Goal: Task Accomplishment & Management: Manage account settings

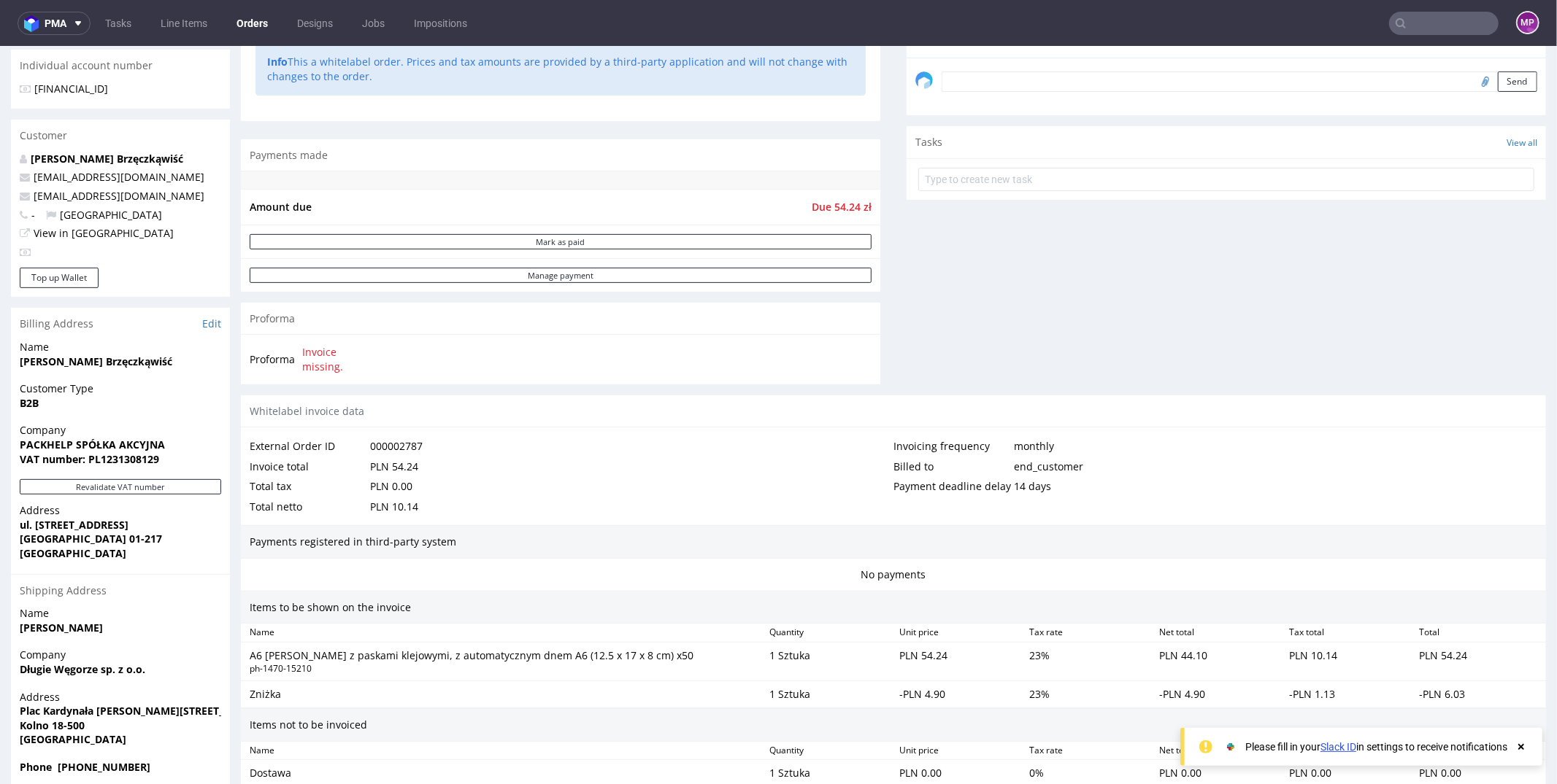
scroll to position [428, 0]
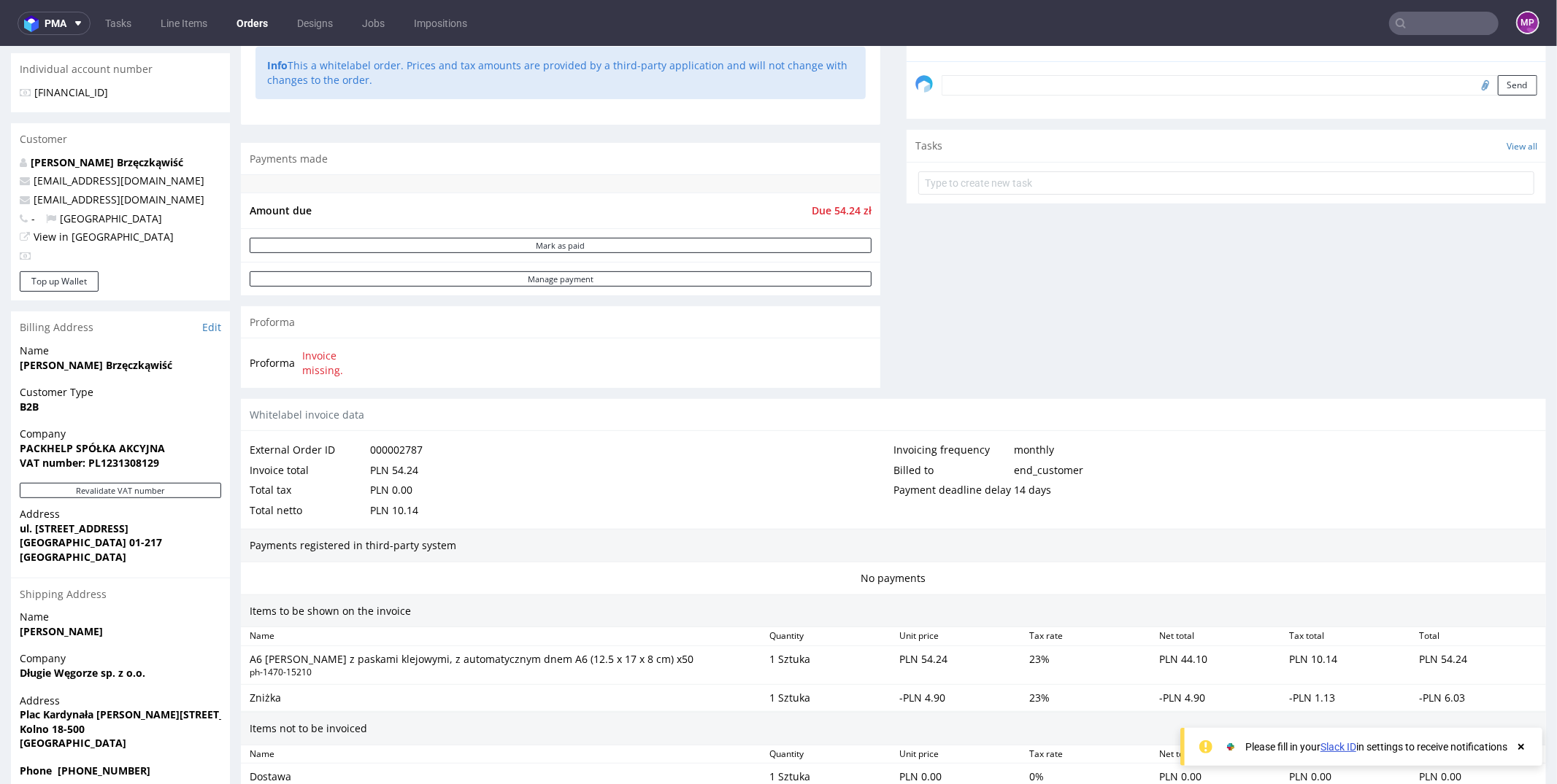
click at [81, 364] on strong "[PERSON_NAME] Brzęczkąwiść" at bounding box center [96, 364] width 153 height 14
copy strong "[PERSON_NAME] Brzęczkąwiść"
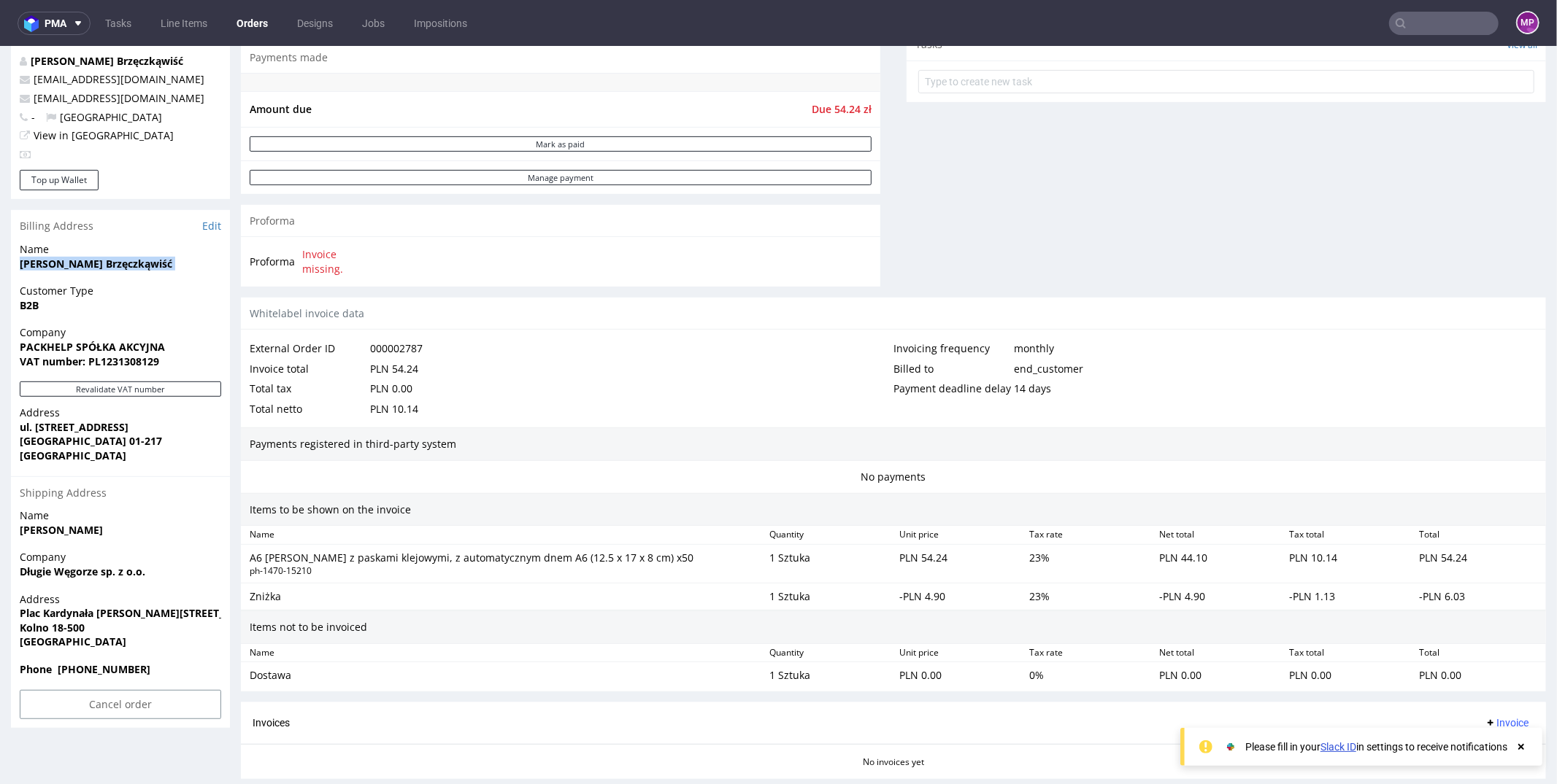
scroll to position [634, 0]
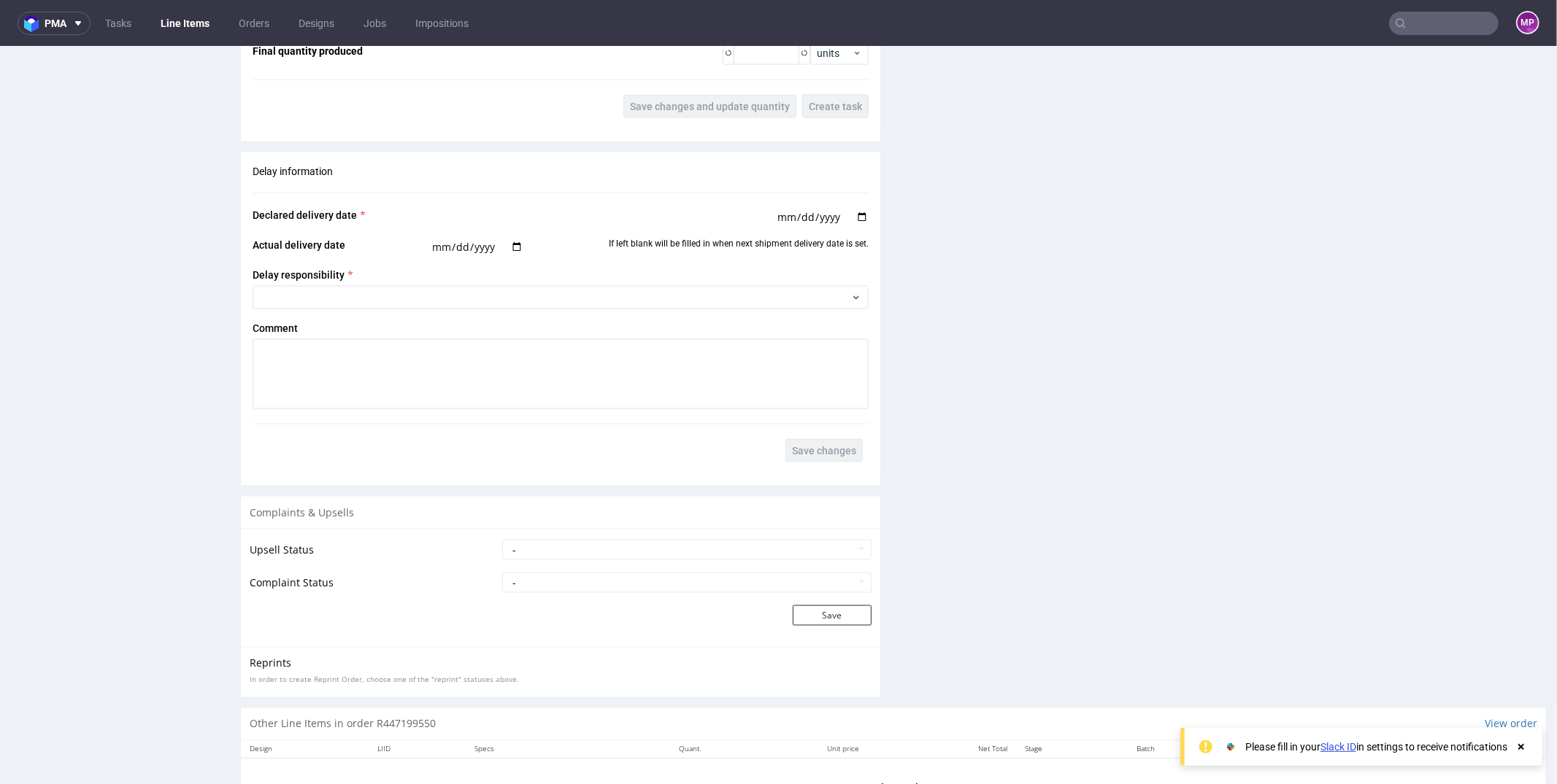
scroll to position [1022, 0]
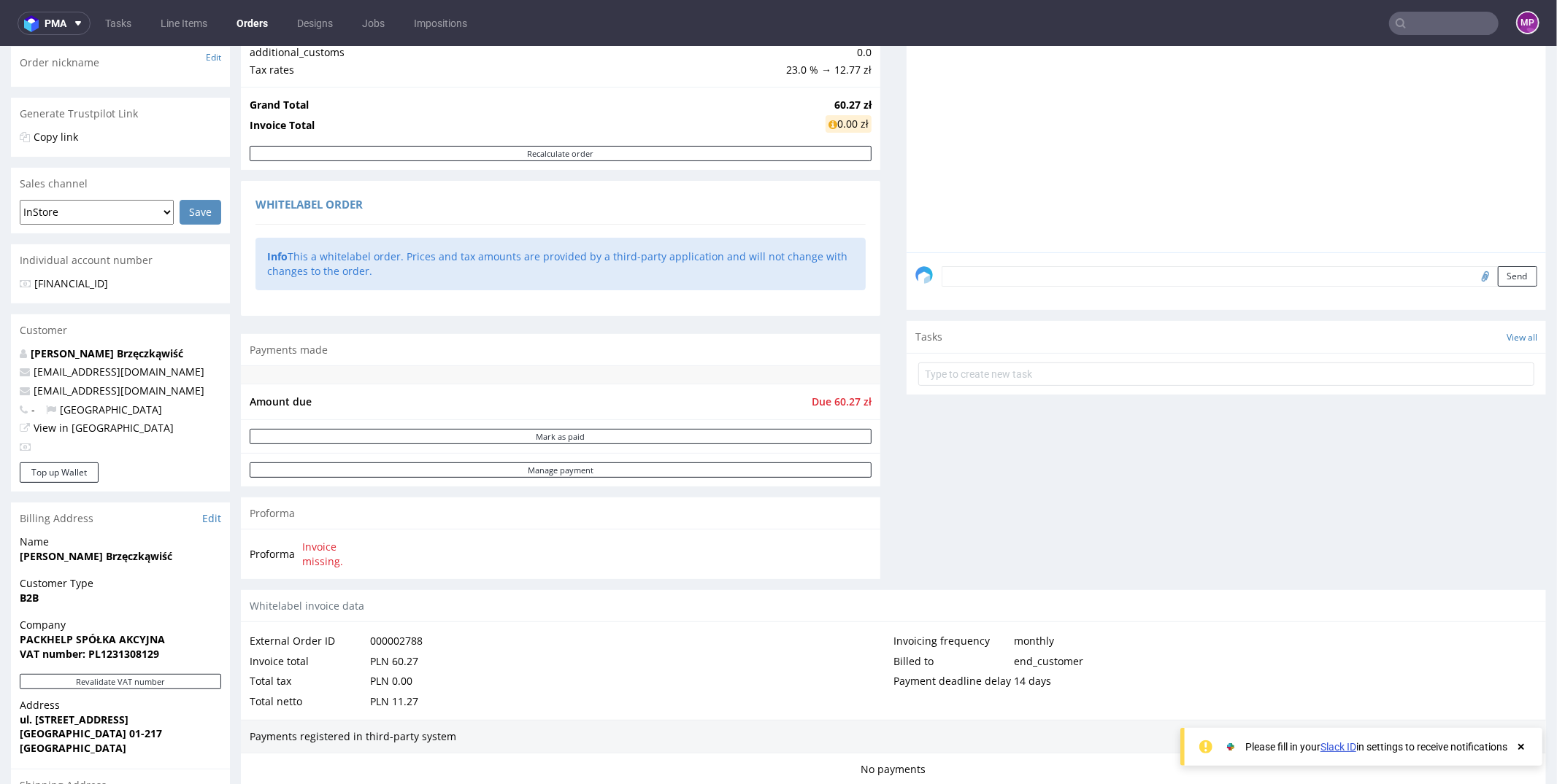
scroll to position [608, 0]
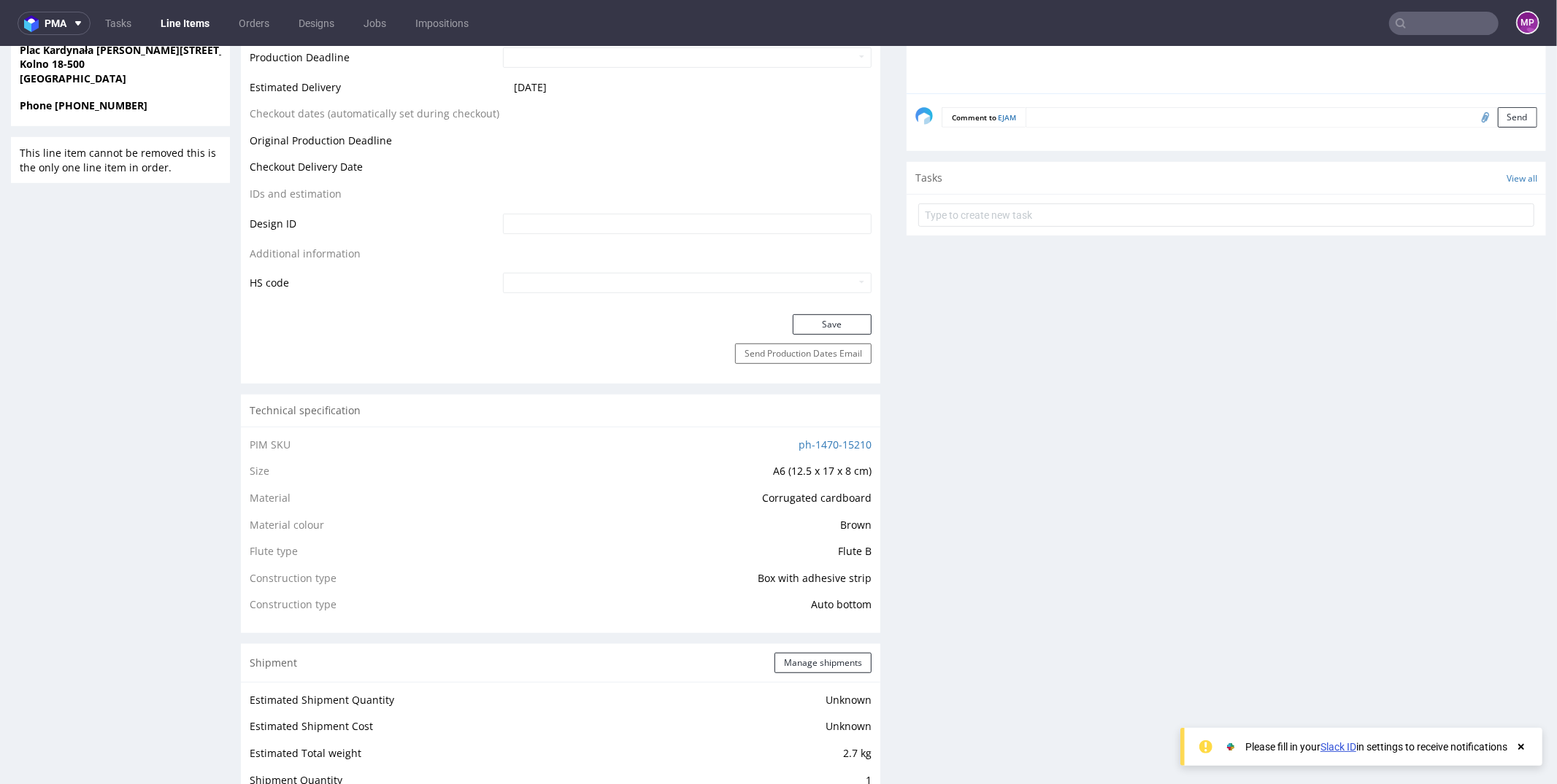
scroll to position [1023, 0]
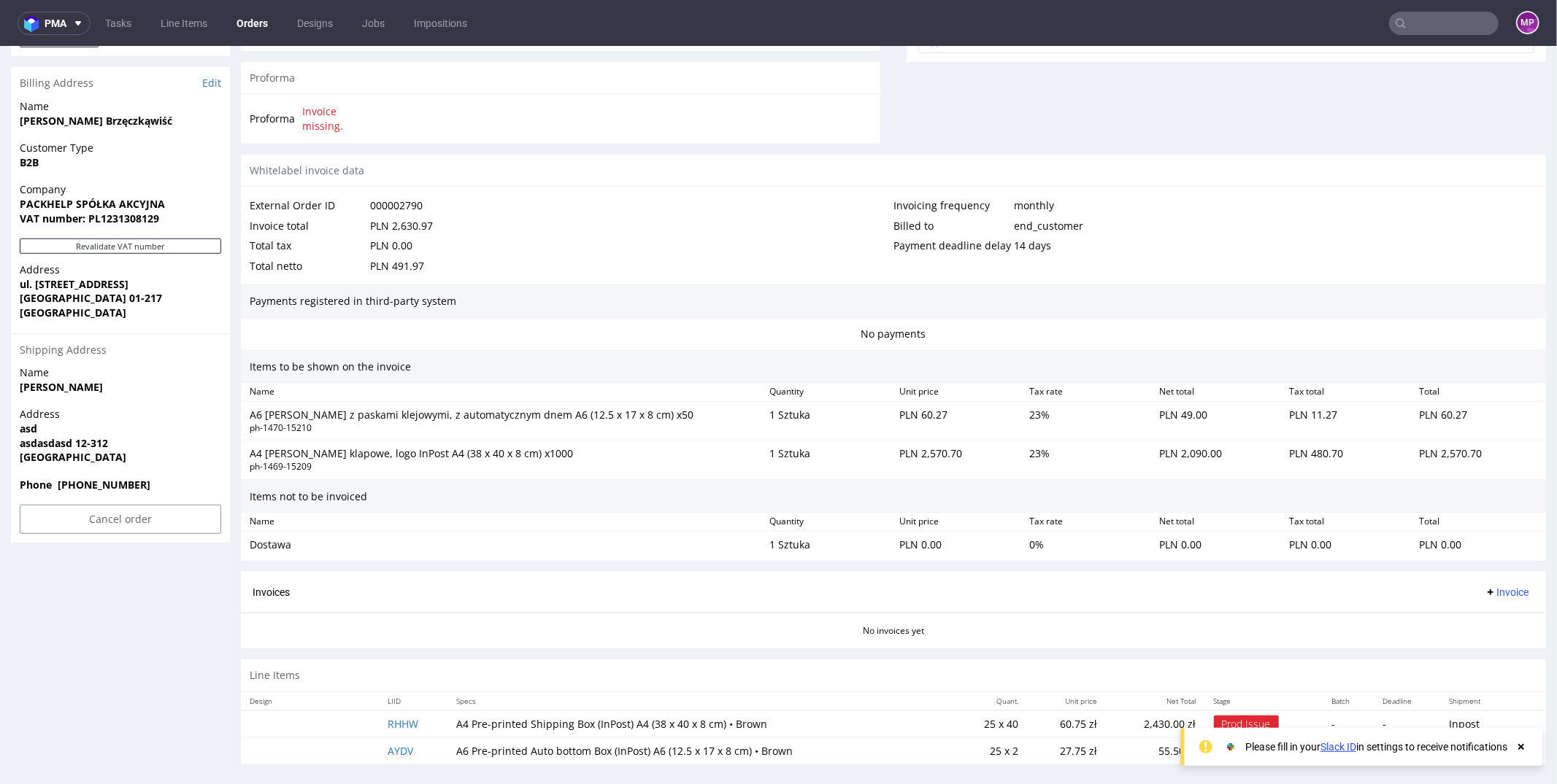
scroll to position [3, 0]
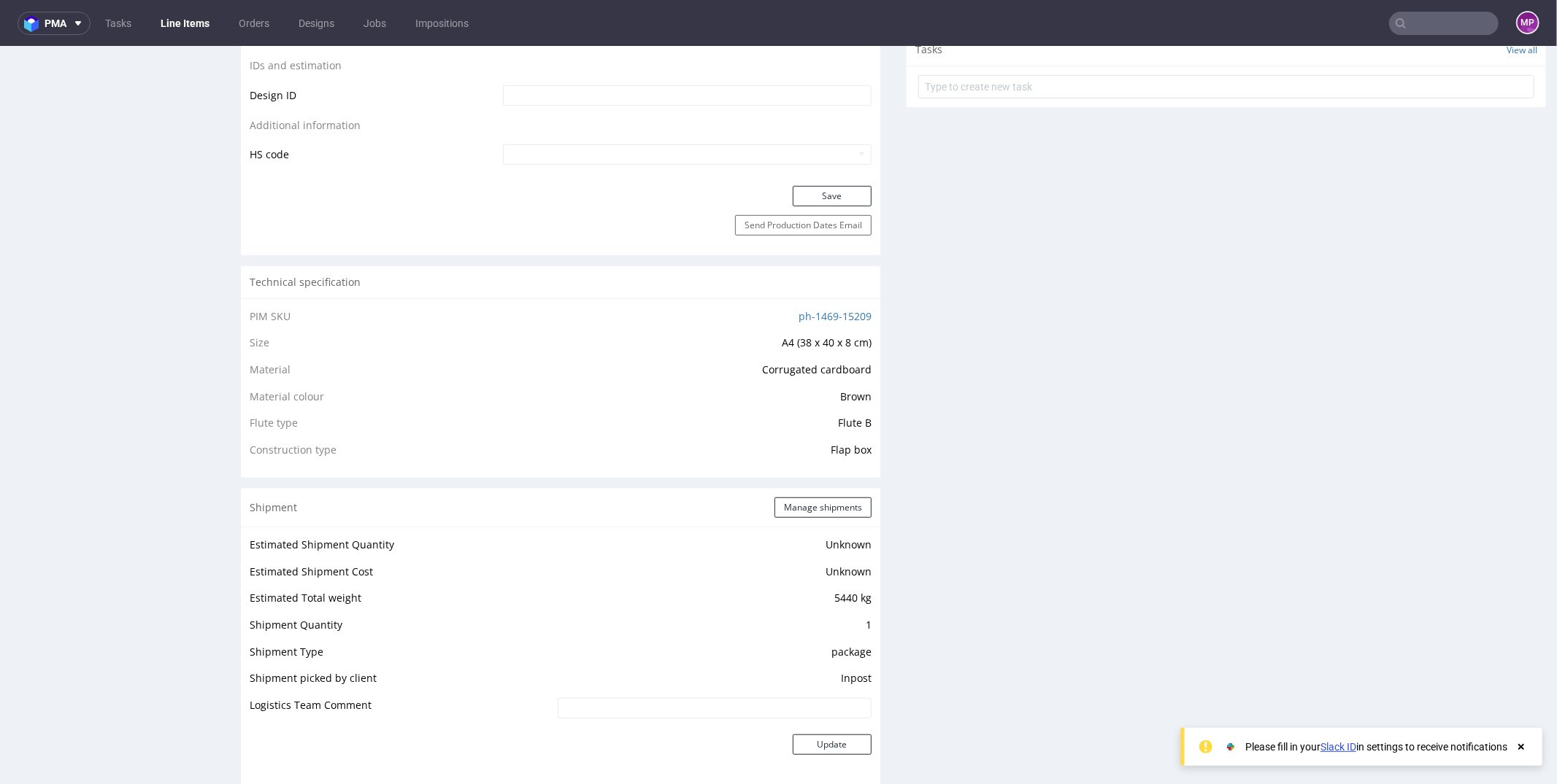
scroll to position [1273, 0]
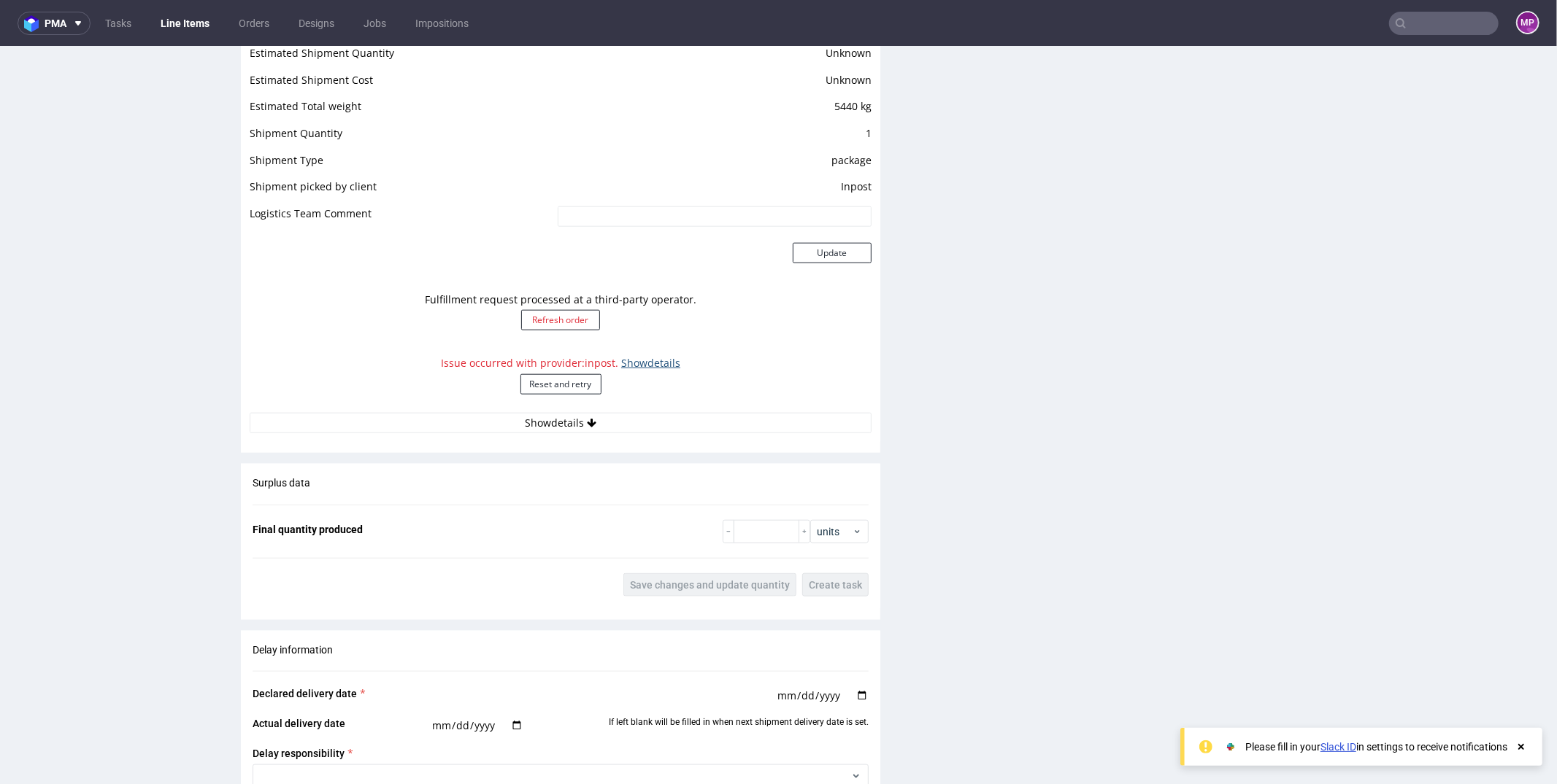
click at [636, 363] on link "Show details" at bounding box center [651, 362] width 59 height 14
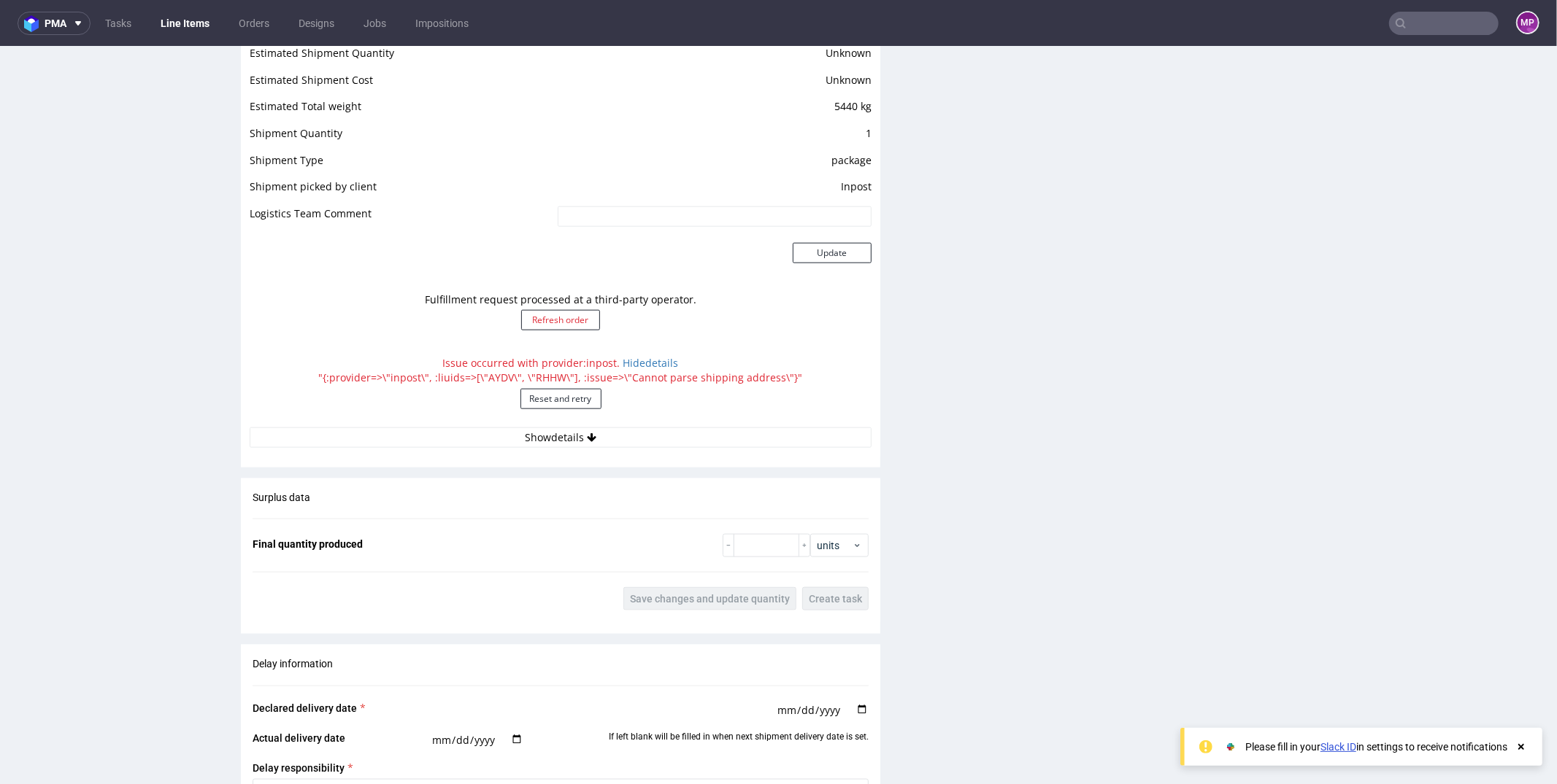
click at [608, 379] on div "Issue occurred with provider: inpost . Hide details "{:provider=>\"inpost\", :l…" at bounding box center [560, 387] width 621 height 78
click at [622, 378] on div "Issue occurred with provider: inpost . Hide details "{:provider=>\"inpost\", :l…" at bounding box center [560, 387] width 621 height 78
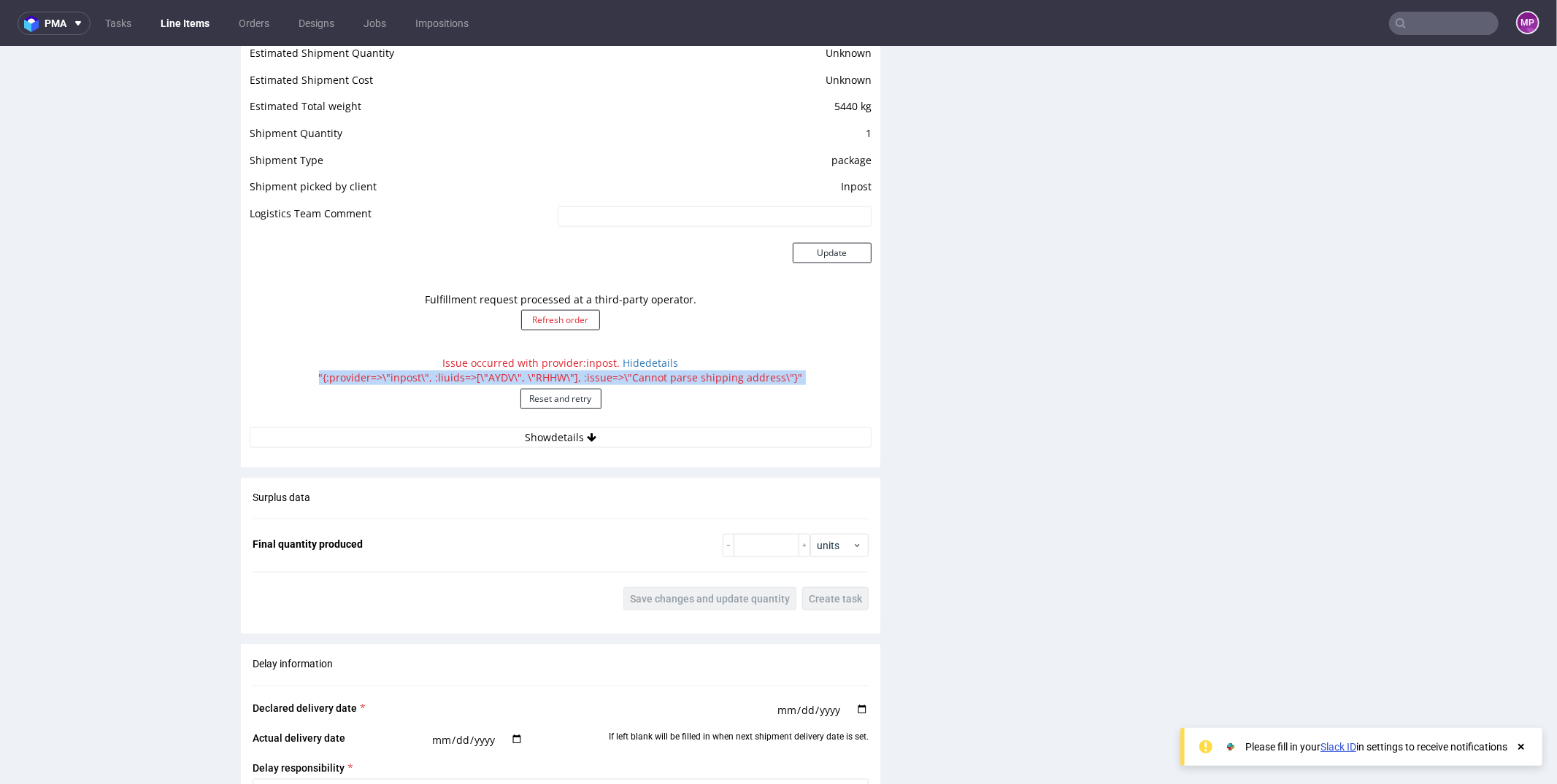
click at [622, 378] on div "Issue occurred with provider: inpost . Hide details "{:provider=>\"inpost\", :l…" at bounding box center [560, 387] width 621 height 78
click at [649, 380] on div "Issue occurred with provider: inpost . Hide details "{:provider=>\"inpost\", :l…" at bounding box center [560, 387] width 621 height 78
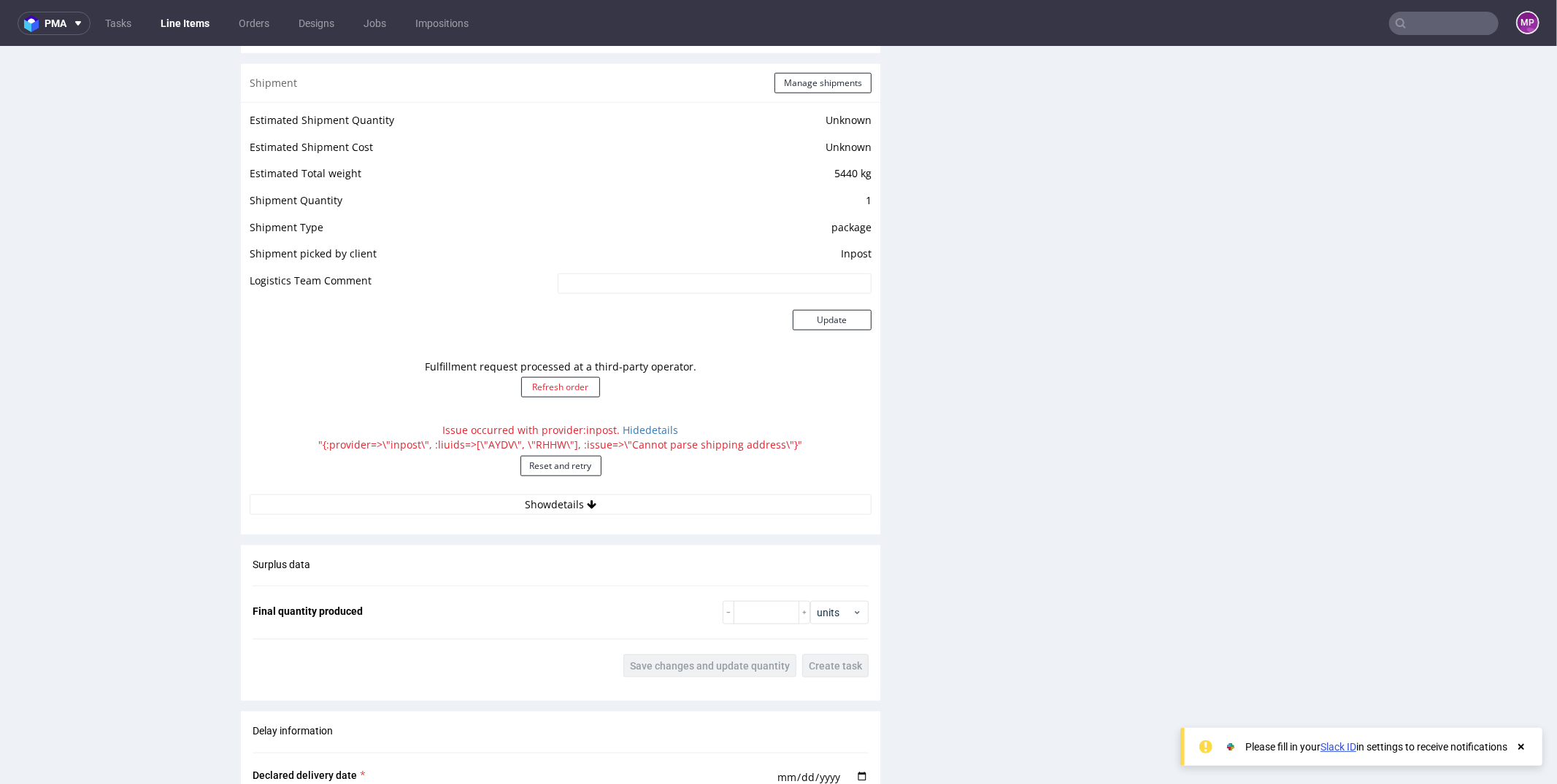
scroll to position [1205, 0]
drag, startPoint x: 563, startPoint y: 442, endPoint x: 684, endPoint y: 439, distance: 121.0
click at [684, 439] on div "Issue occurred with provider: inpost . Hide details "{:provider=>\"inpost\", :l…" at bounding box center [560, 454] width 621 height 78
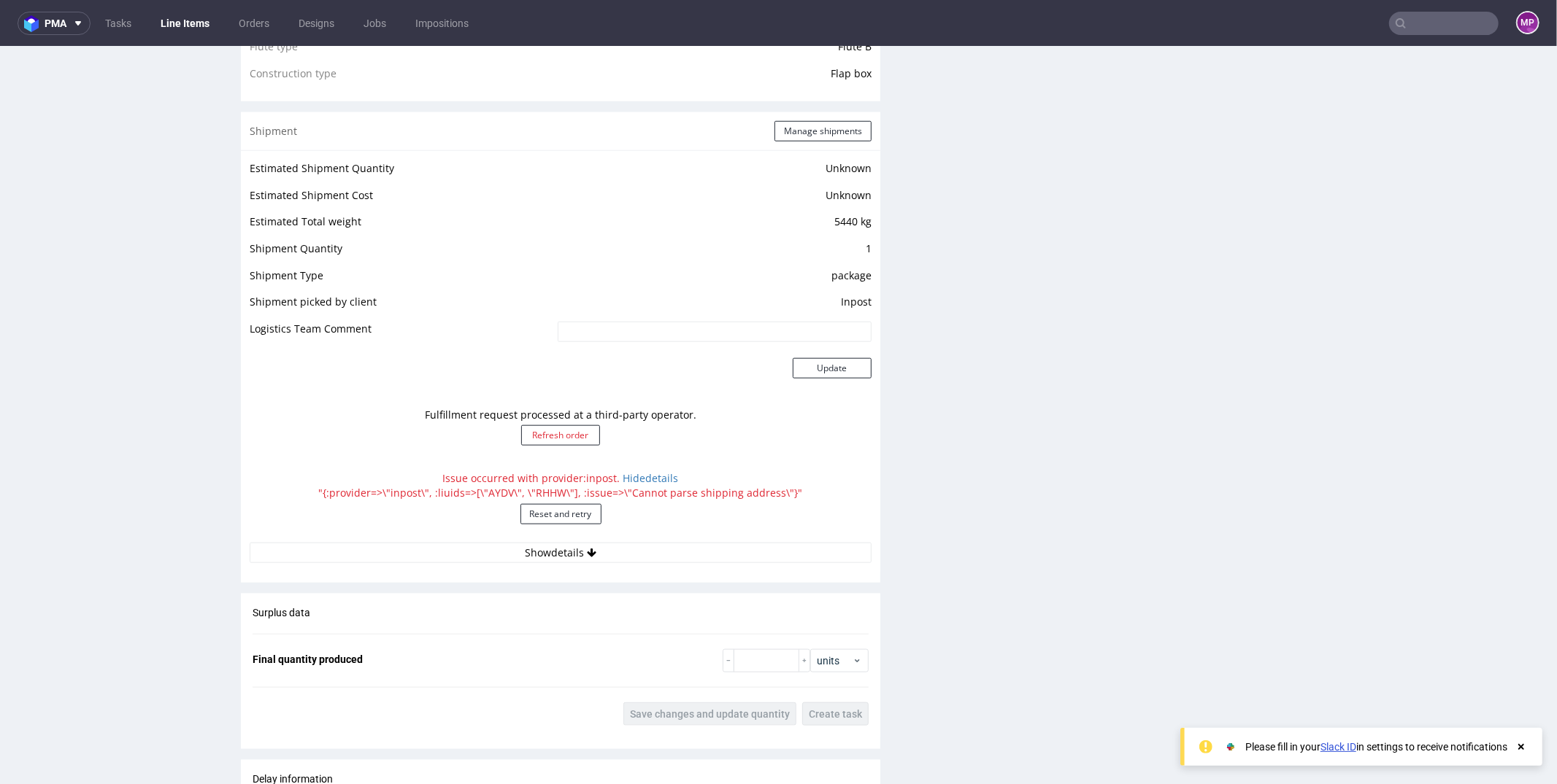
scroll to position [1317, 0]
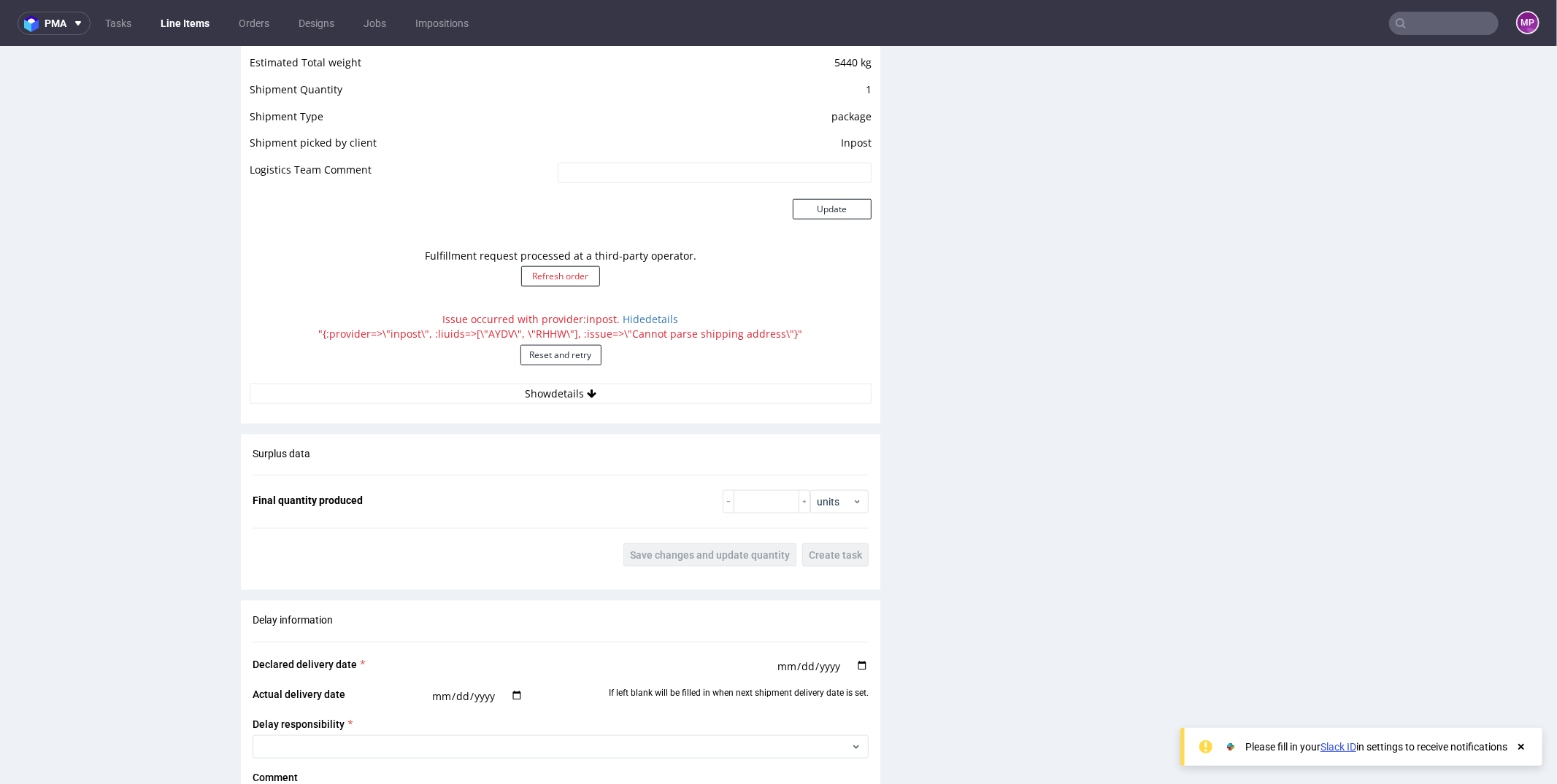
click at [344, 332] on div "Issue occurred with provider: inpost . Hide details "{:provider=>\"inpost\", :l…" at bounding box center [560, 342] width 621 height 78
click at [366, 328] on div "Issue occurred with provider: inpost . Hide details "{:provider=>\"inpost\", :l…" at bounding box center [560, 342] width 621 height 78
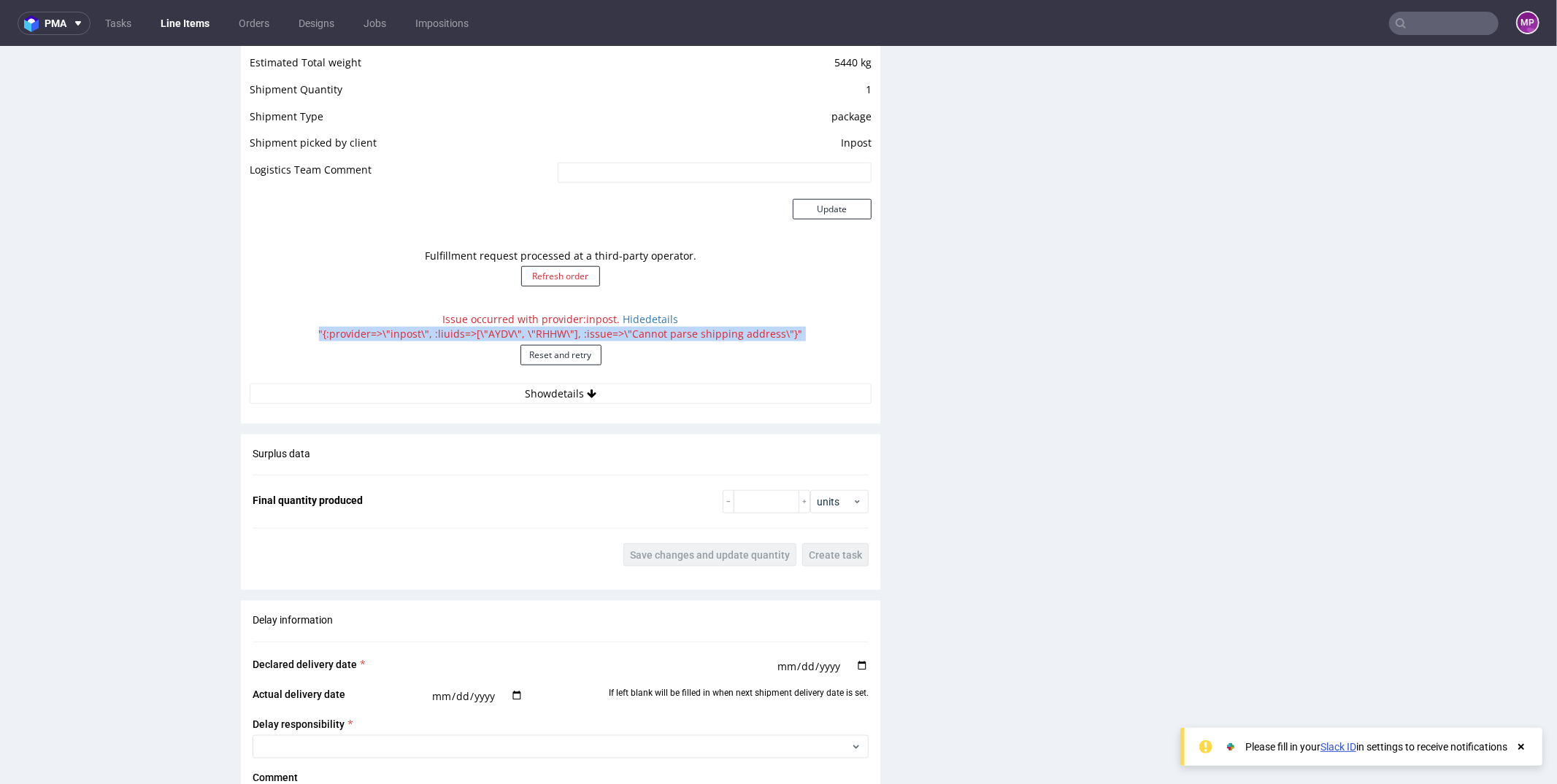
click at [366, 328] on div "Issue occurred with provider: inpost . Hide details "{:provider=>\"inpost\", :l…" at bounding box center [560, 342] width 621 height 78
click at [399, 332] on div "Issue occurred with provider: inpost . Hide details "{:provider=>\"inpost\", :l…" at bounding box center [560, 342] width 621 height 78
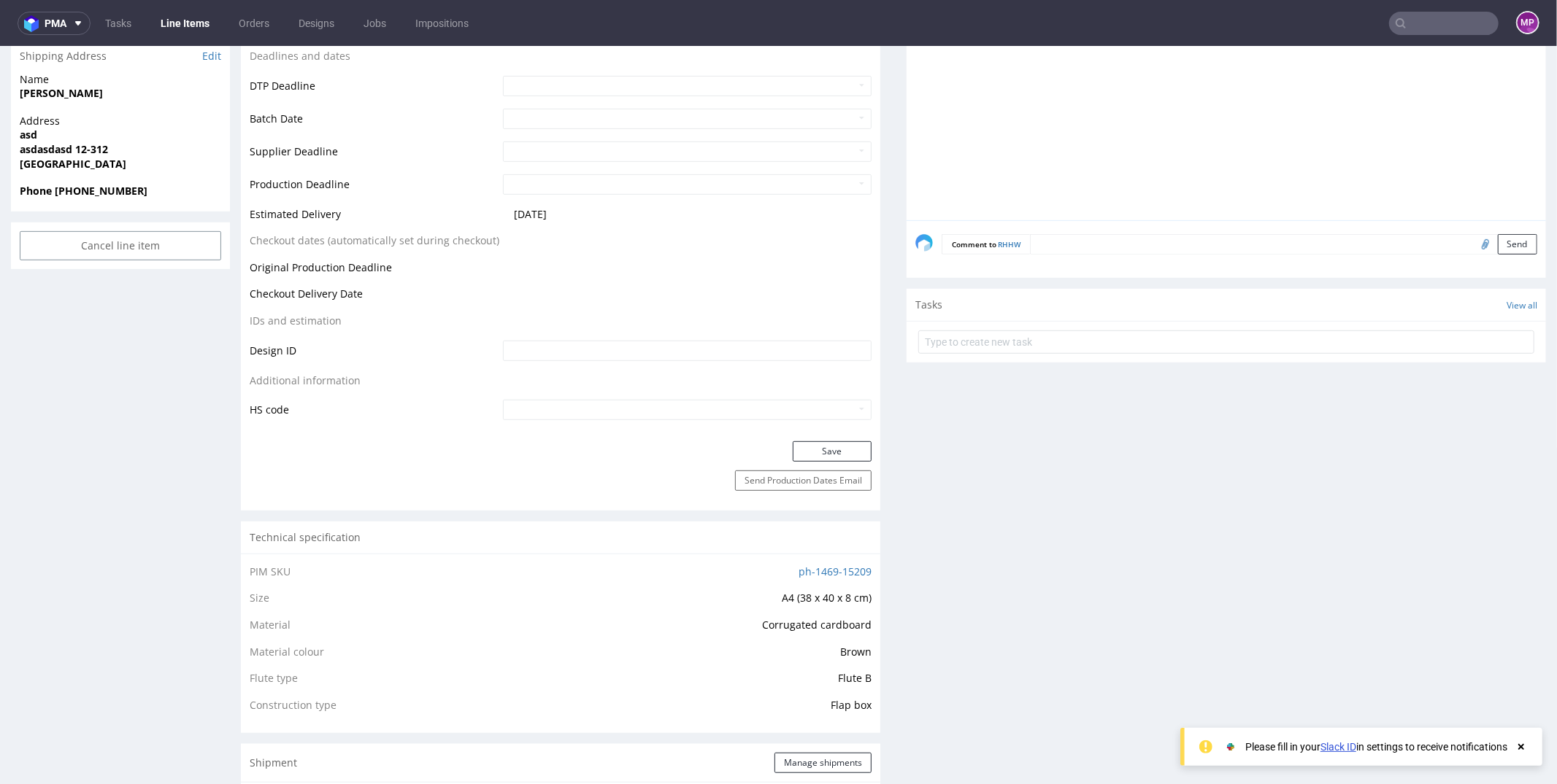
scroll to position [0, 0]
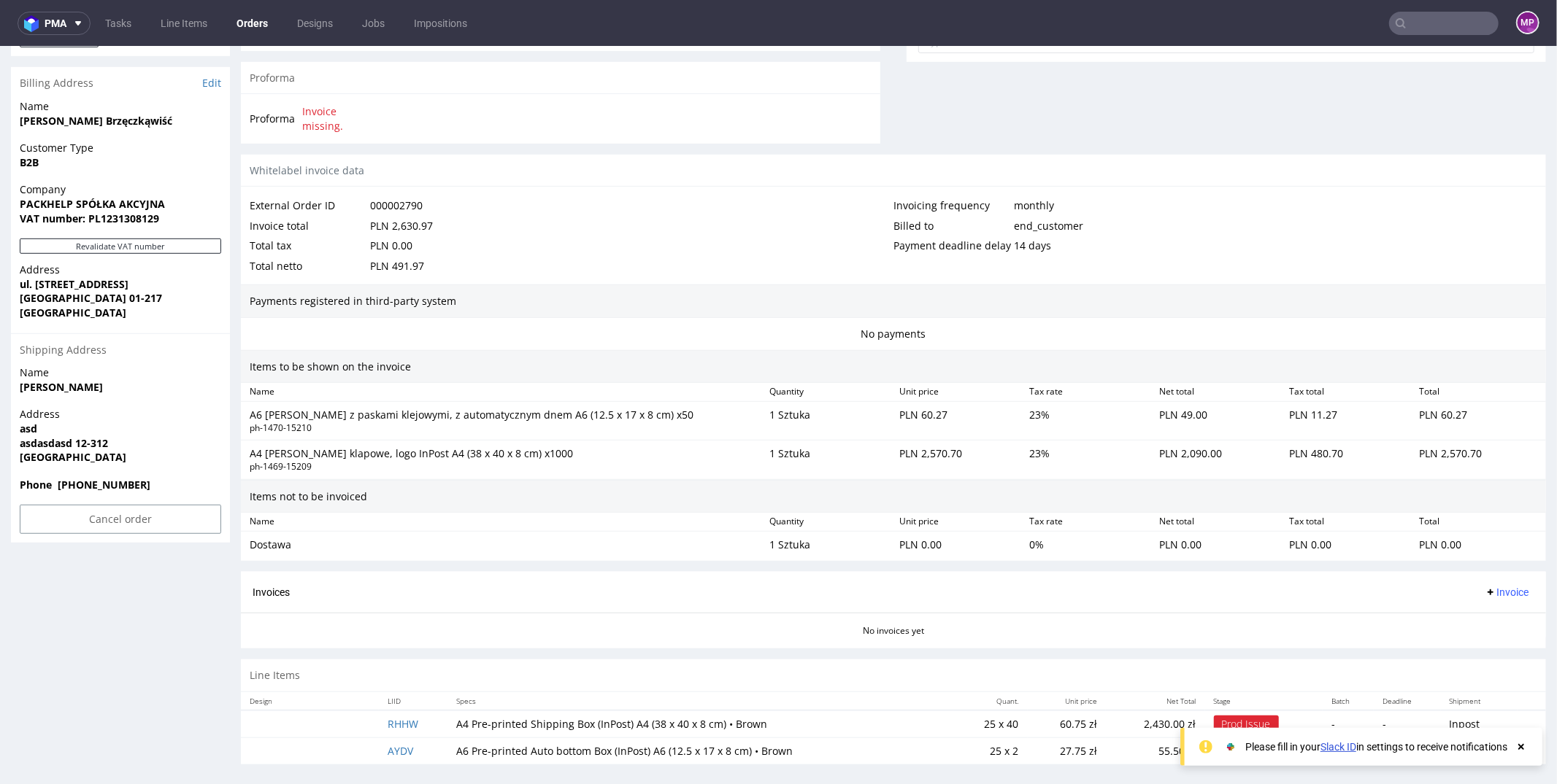
scroll to position [3, 0]
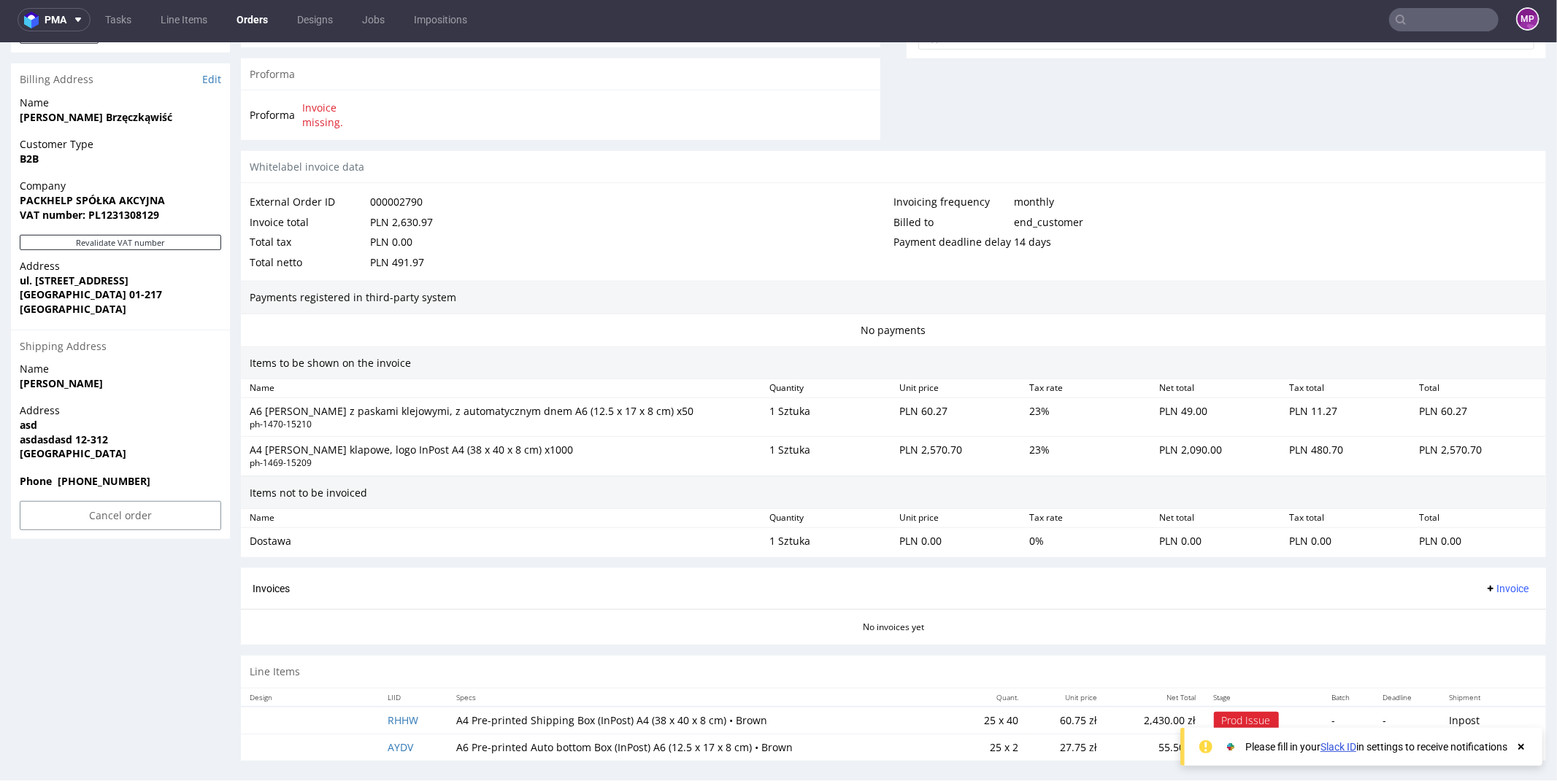
click at [1520, 745] on use at bounding box center [1521, 746] width 6 height 6
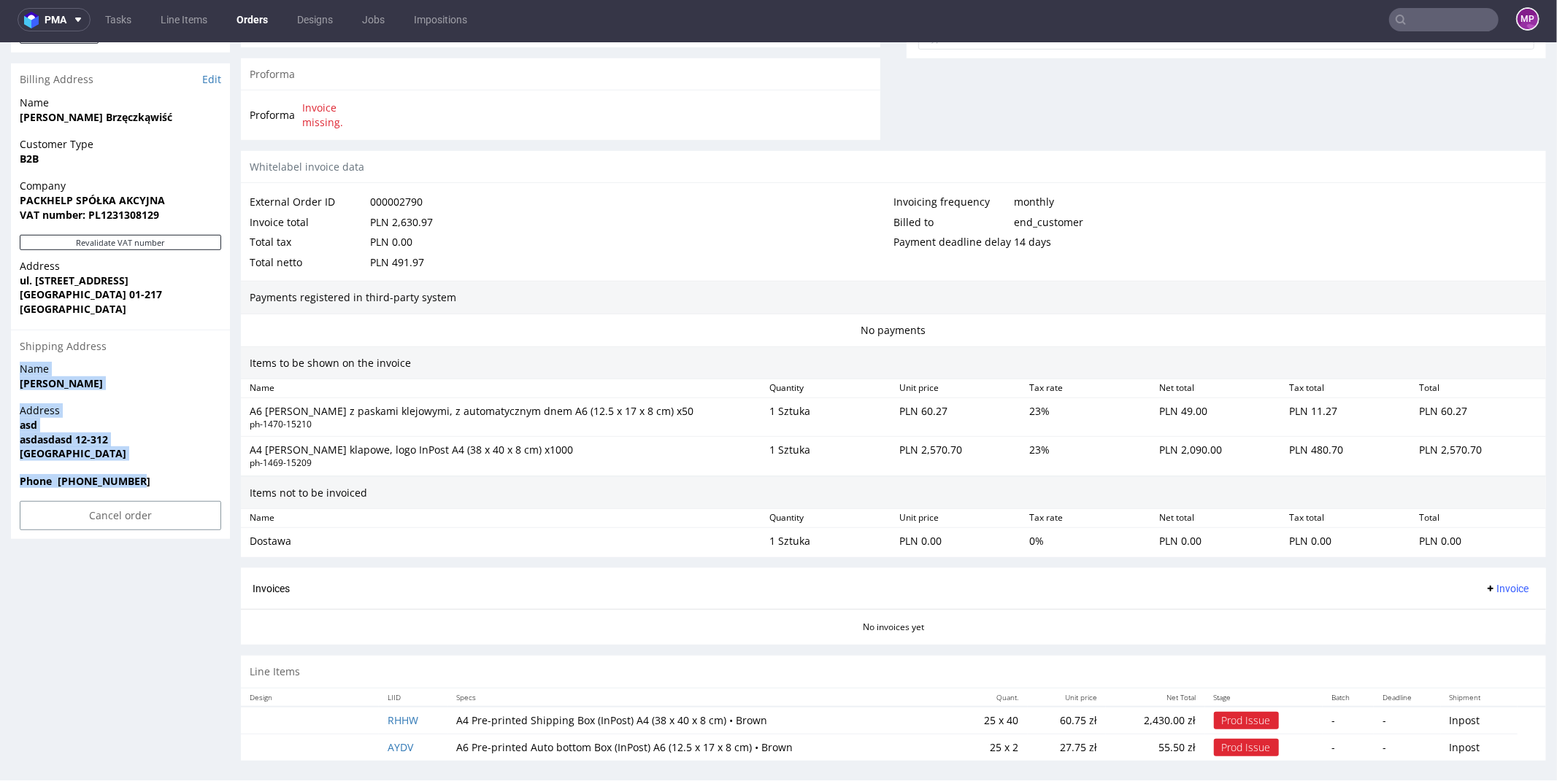
drag, startPoint x: 21, startPoint y: 360, endPoint x: 149, endPoint y: 476, distance: 172.7
click at [149, 476] on section "Billing Address Edit Name Grażyna Brzęczkąwiść Customer Type B2B Company PACKHE…" at bounding box center [120, 301] width 219 height 476
copy section "Name Stefan Węgorz Address asd asdasdasd 12-312 Poland Phone +48 602412312"
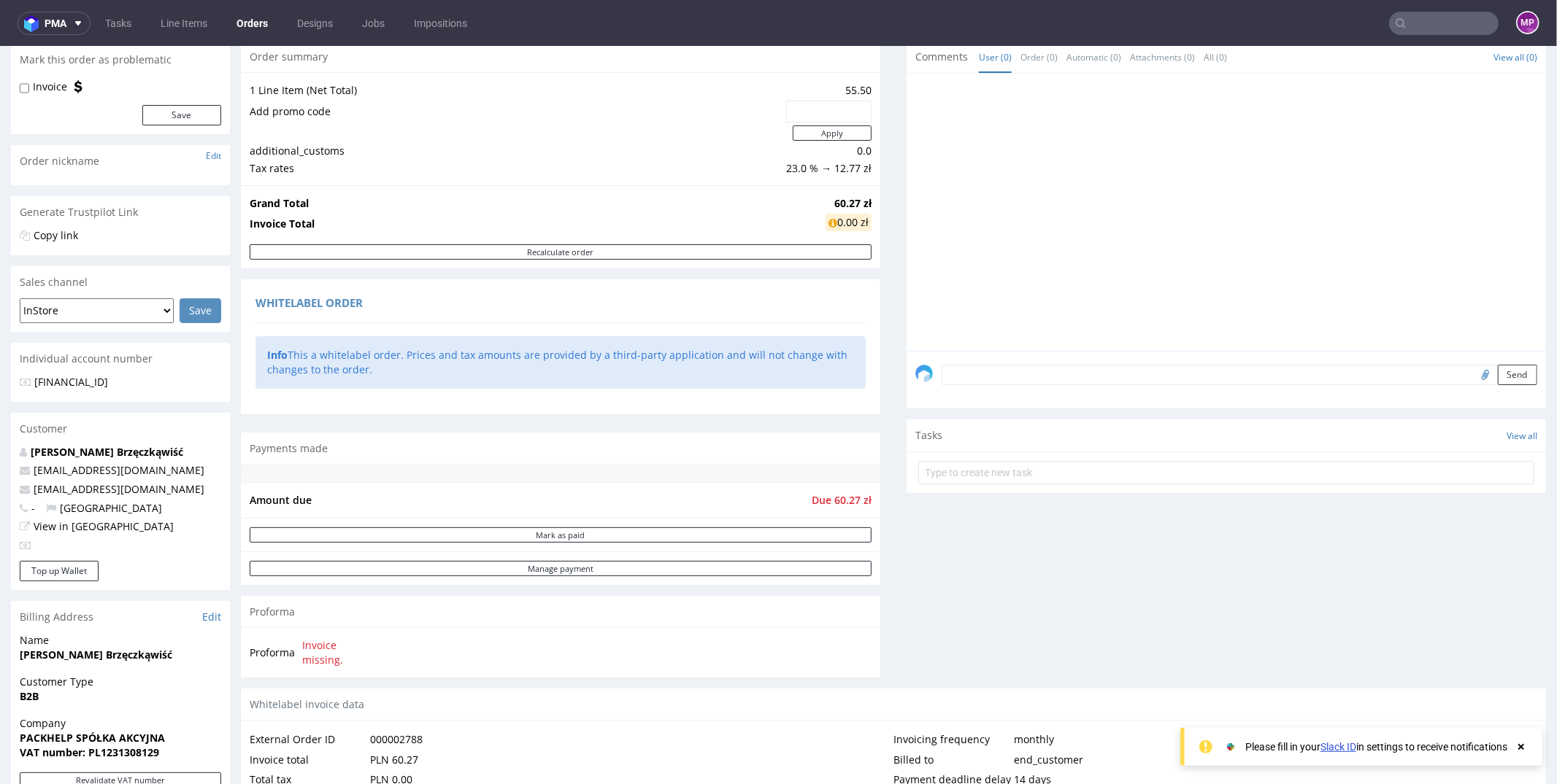
scroll to position [608, 0]
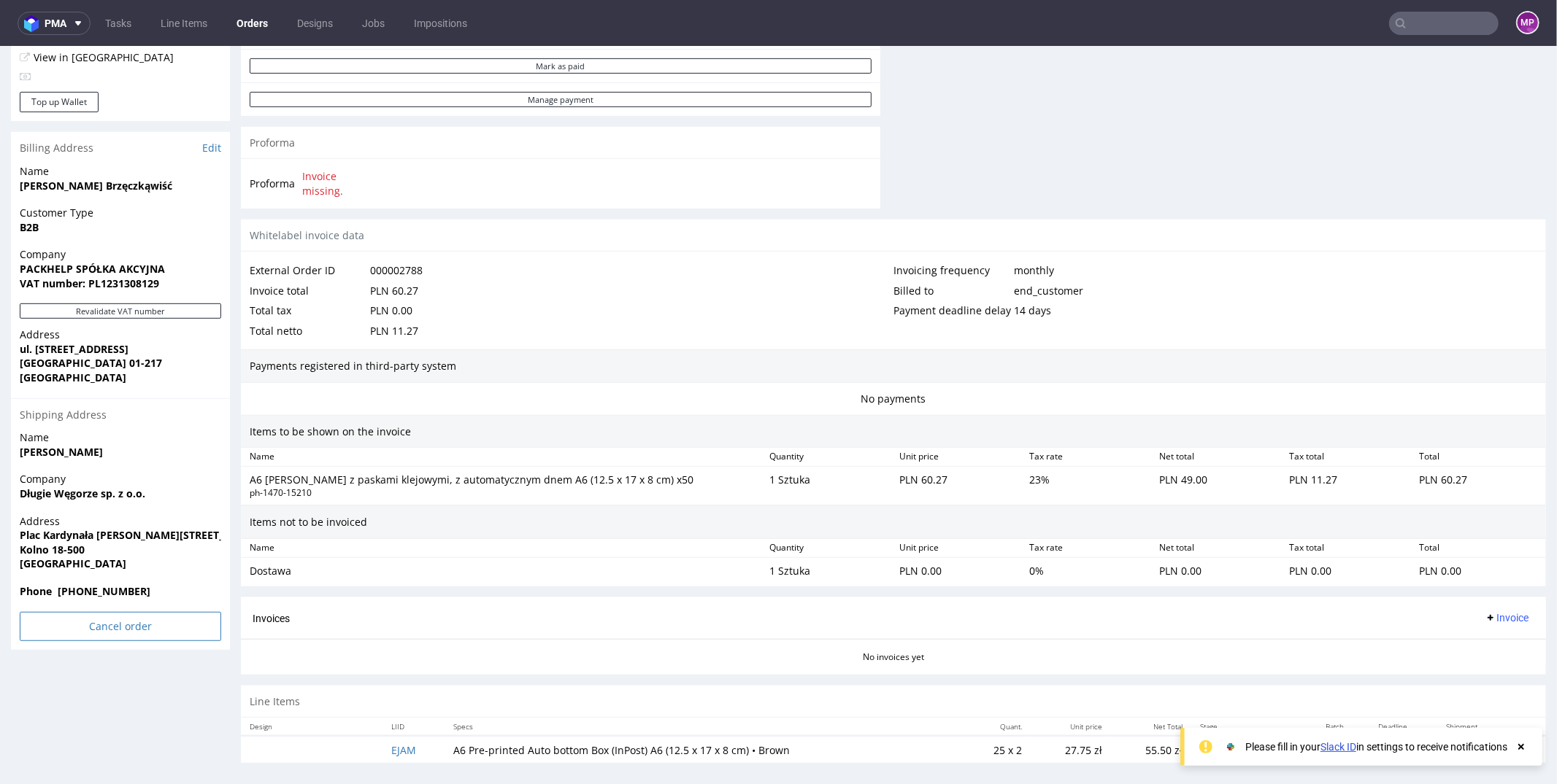
click at [103, 625] on input "Cancel order" at bounding box center [120, 625] width 202 height 29
click at [83, 585] on link "Yes" at bounding box center [98, 586] width 42 height 22
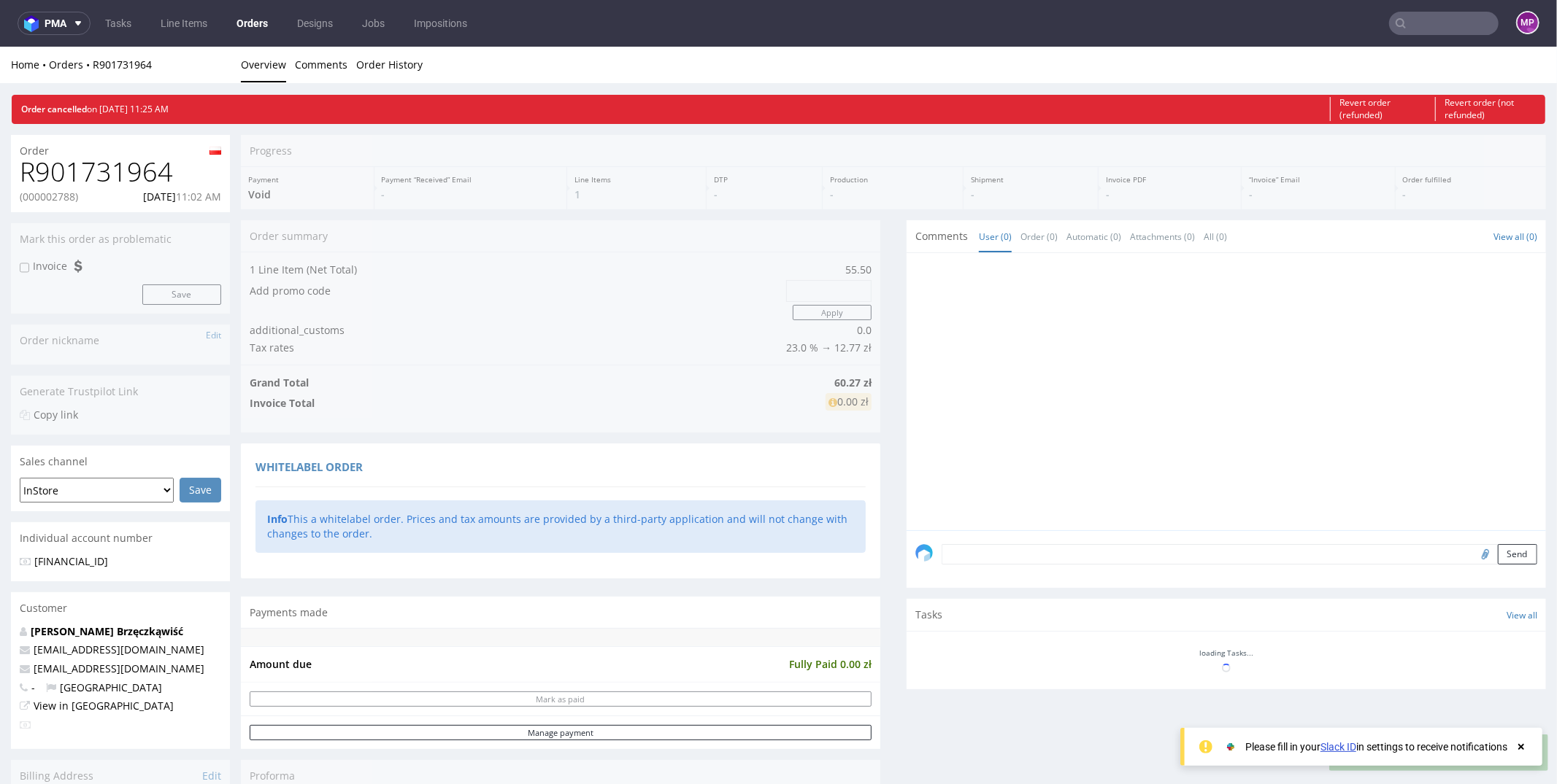
scroll to position [0, 0]
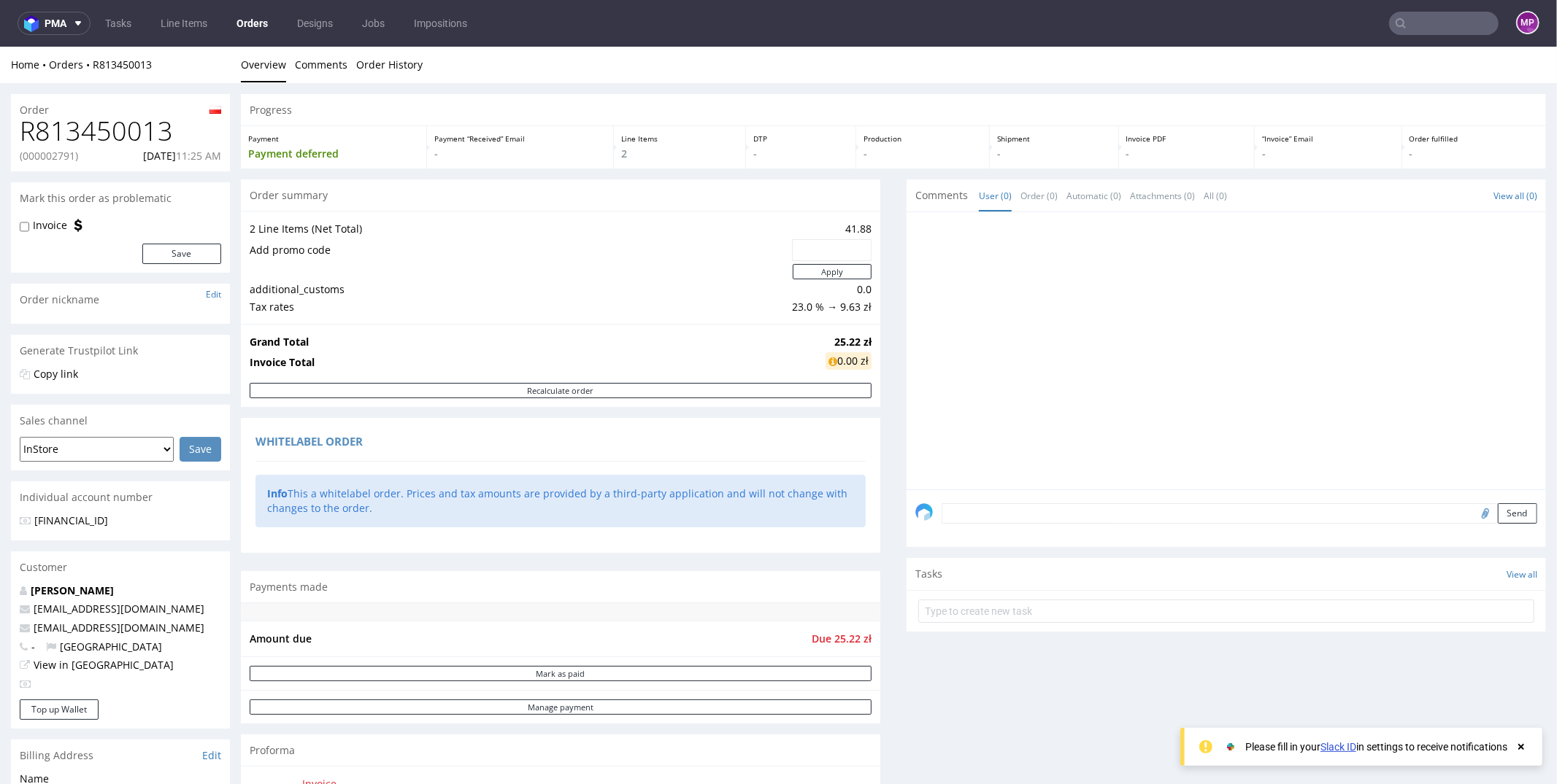
scroll to position [711, 0]
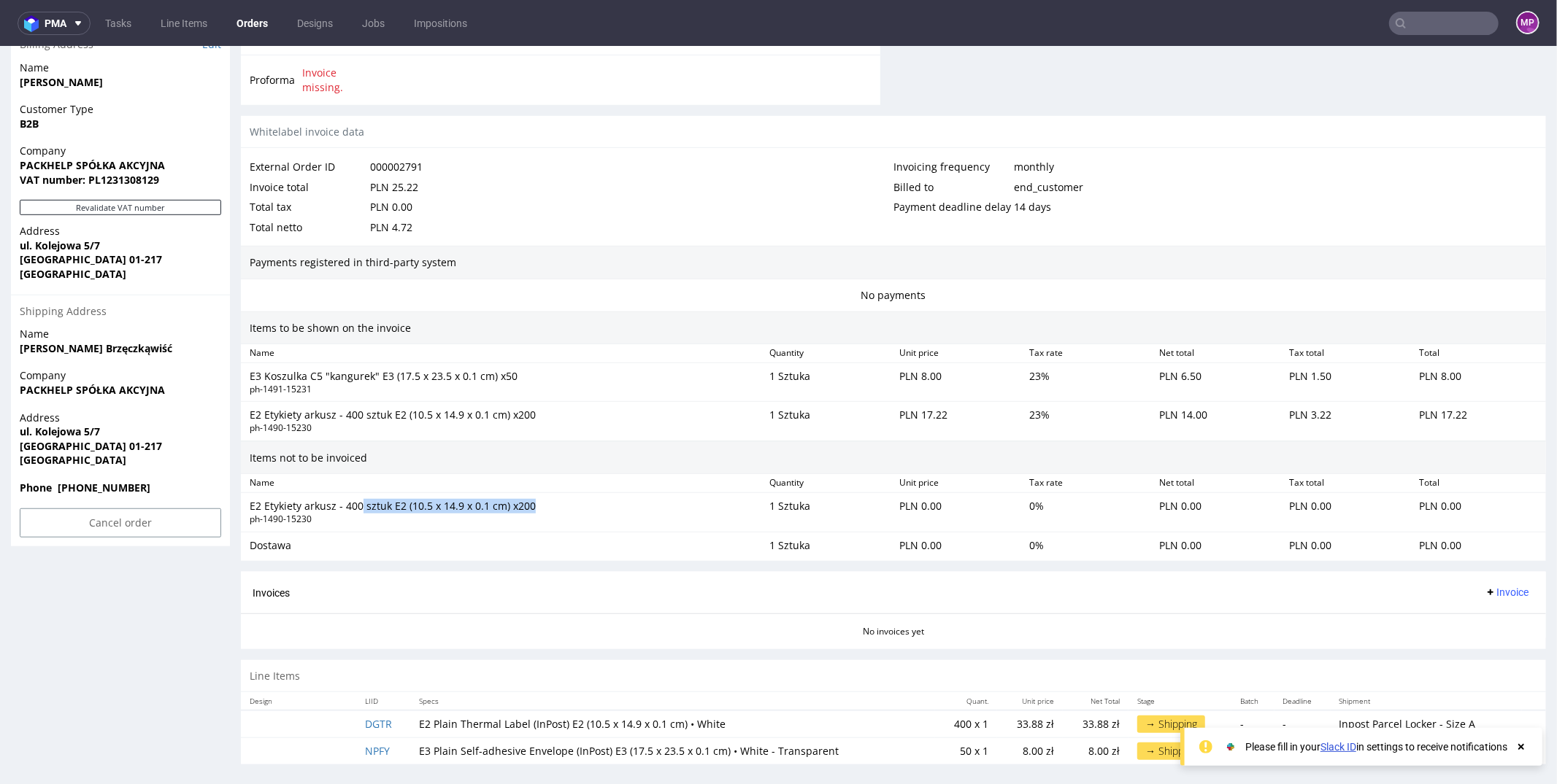
drag, startPoint x: 534, startPoint y: 504, endPoint x: 356, endPoint y: 494, distance: 178.3
click at [360, 499] on div "E2 Etykiety arkusz - 400 sztuk E2 (10.5 x 14.9 x 0.1 cm) x200" at bounding box center [503, 505] width 508 height 14
click at [356, 499] on div "E2 Etykiety arkusz - 400 sztuk E2 (10.5 x 14.9 x 0.1 cm) x200" at bounding box center [503, 505] width 508 height 14
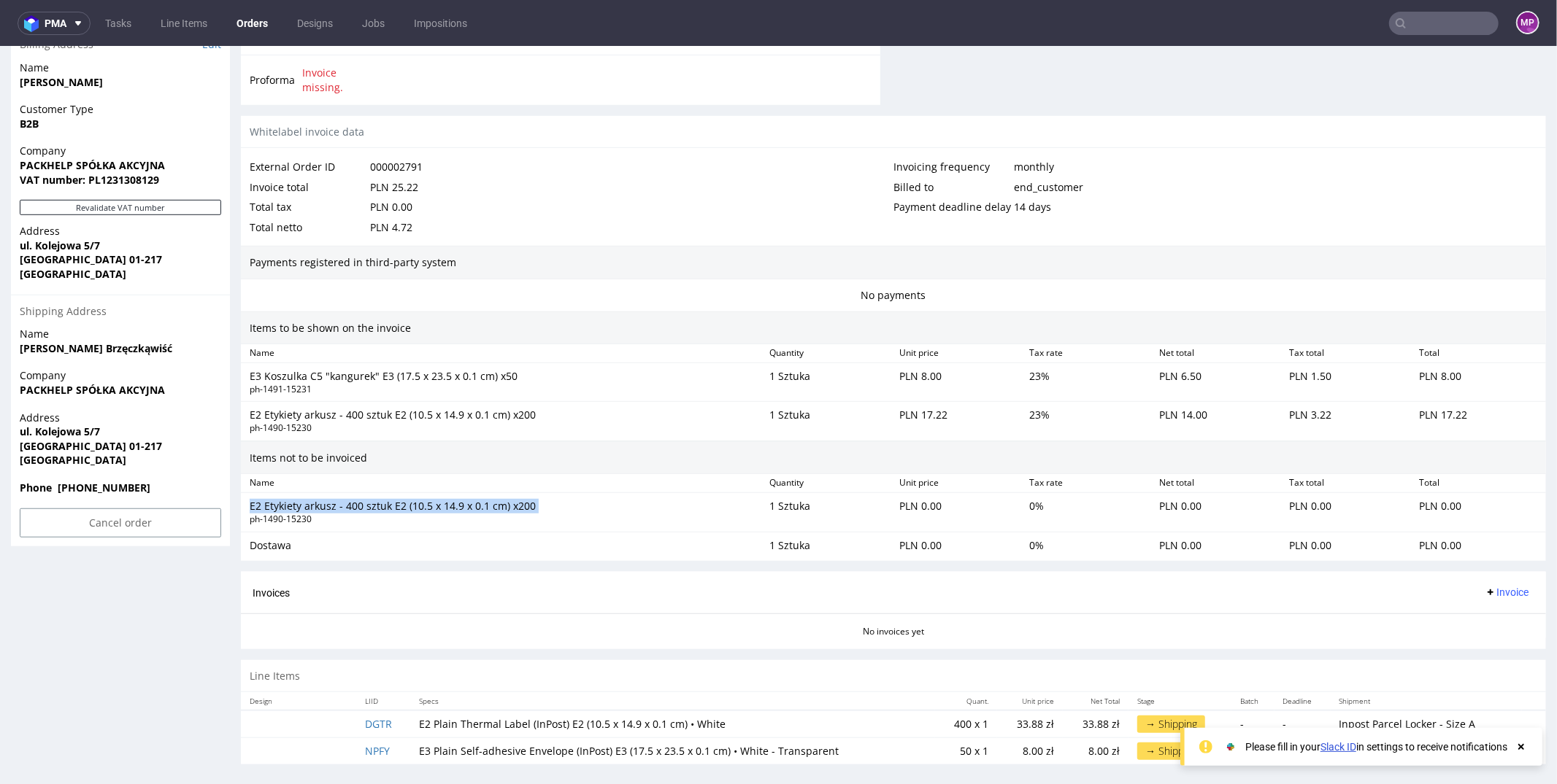
click at [391, 502] on div "E2 Etykiety arkusz - 400 sztuk E2 (10.5 x 14.9 x 0.1 cm) x200" at bounding box center [503, 505] width 508 height 14
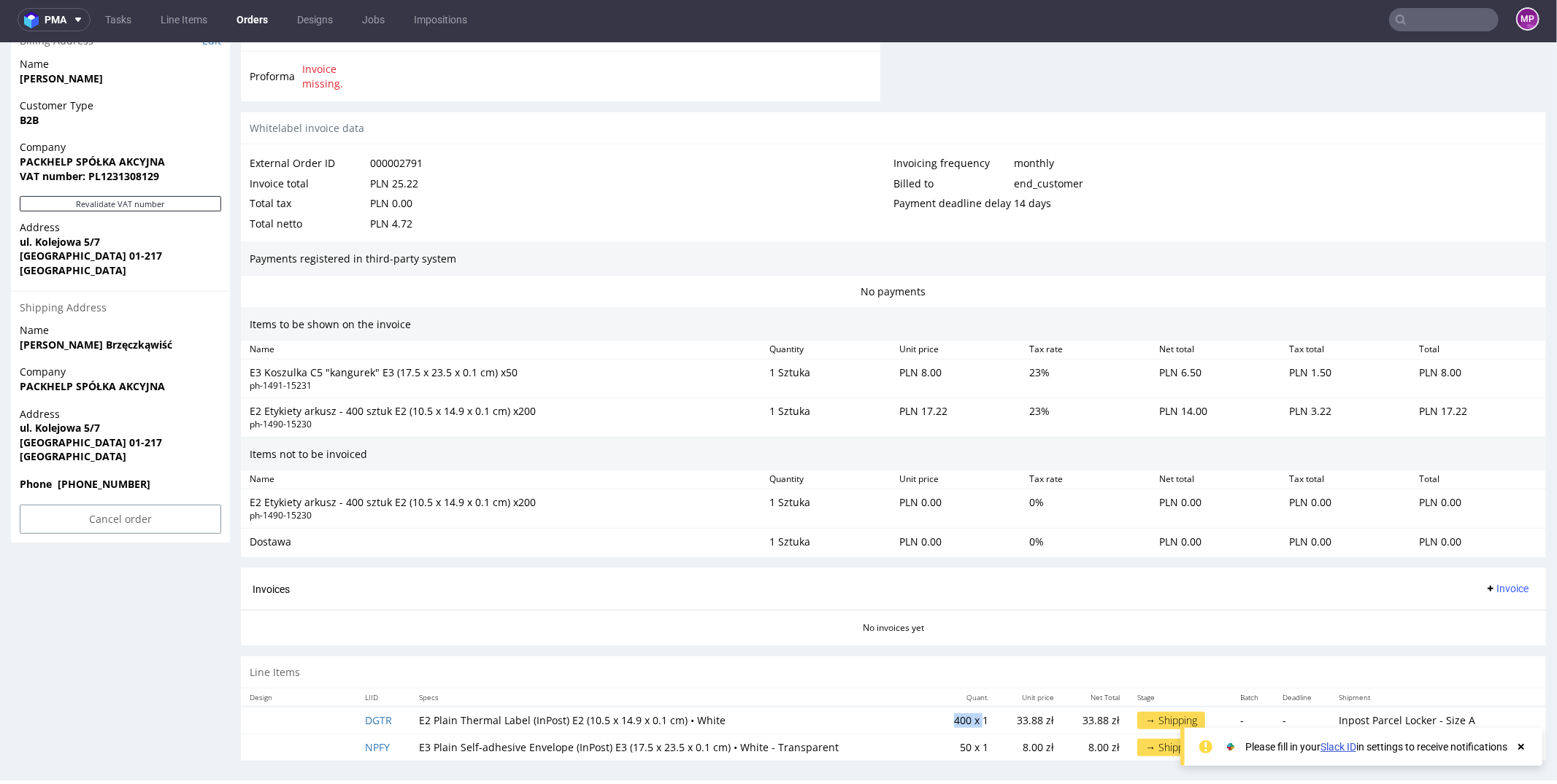
drag, startPoint x: 934, startPoint y: 713, endPoint x: 968, endPoint y: 714, distance: 34.0
click at [967, 714] on td "400 x 1" at bounding box center [966, 719] width 62 height 28
click at [968, 714] on td "400 x 1" at bounding box center [966, 719] width 62 height 28
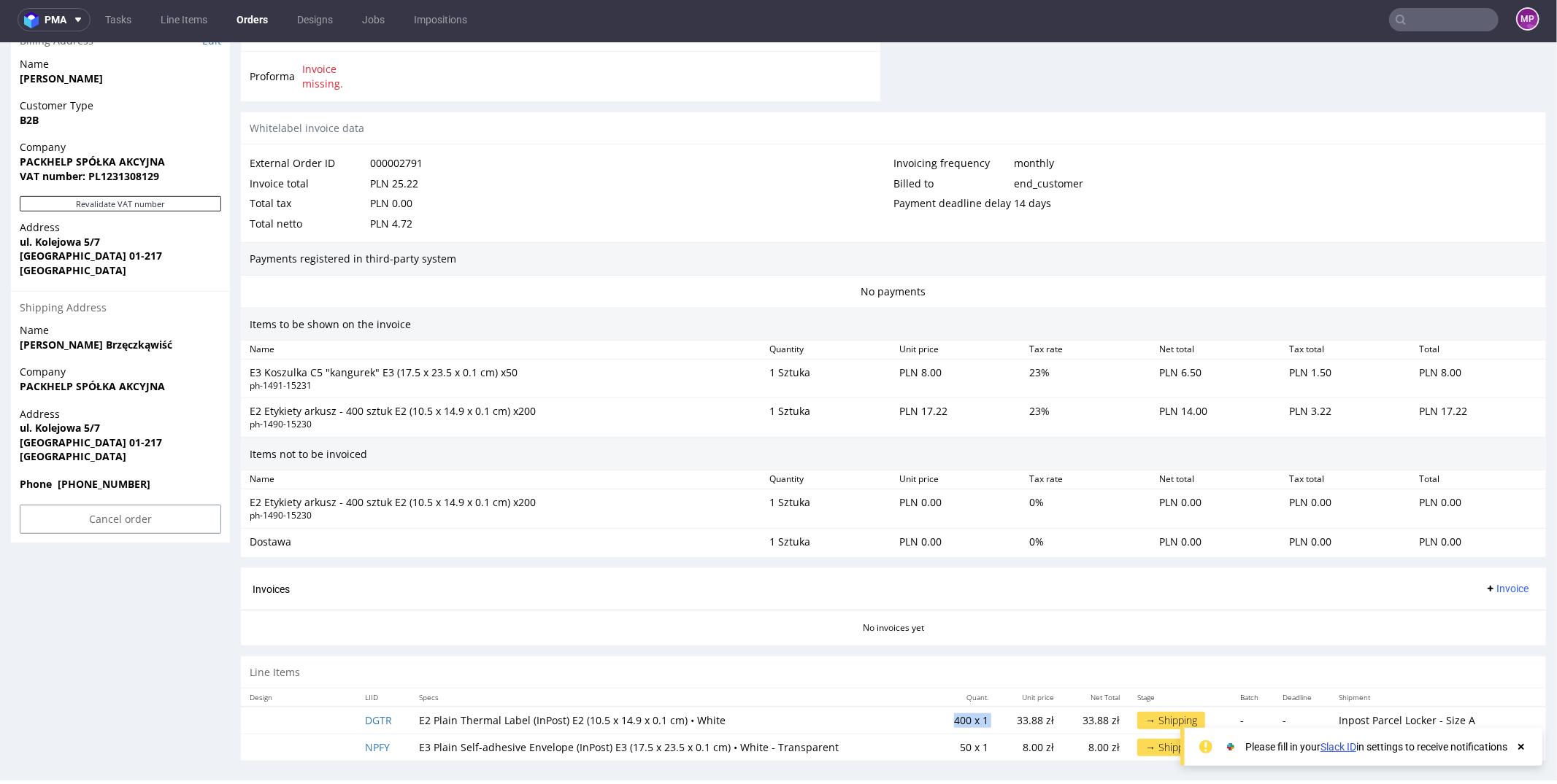
click at [968, 714] on td "400 x 1" at bounding box center [966, 719] width 62 height 28
click at [977, 714] on td "400 x 1" at bounding box center [966, 719] width 62 height 28
click at [997, 714] on td "33.88 zł" at bounding box center [1030, 719] width 66 height 28
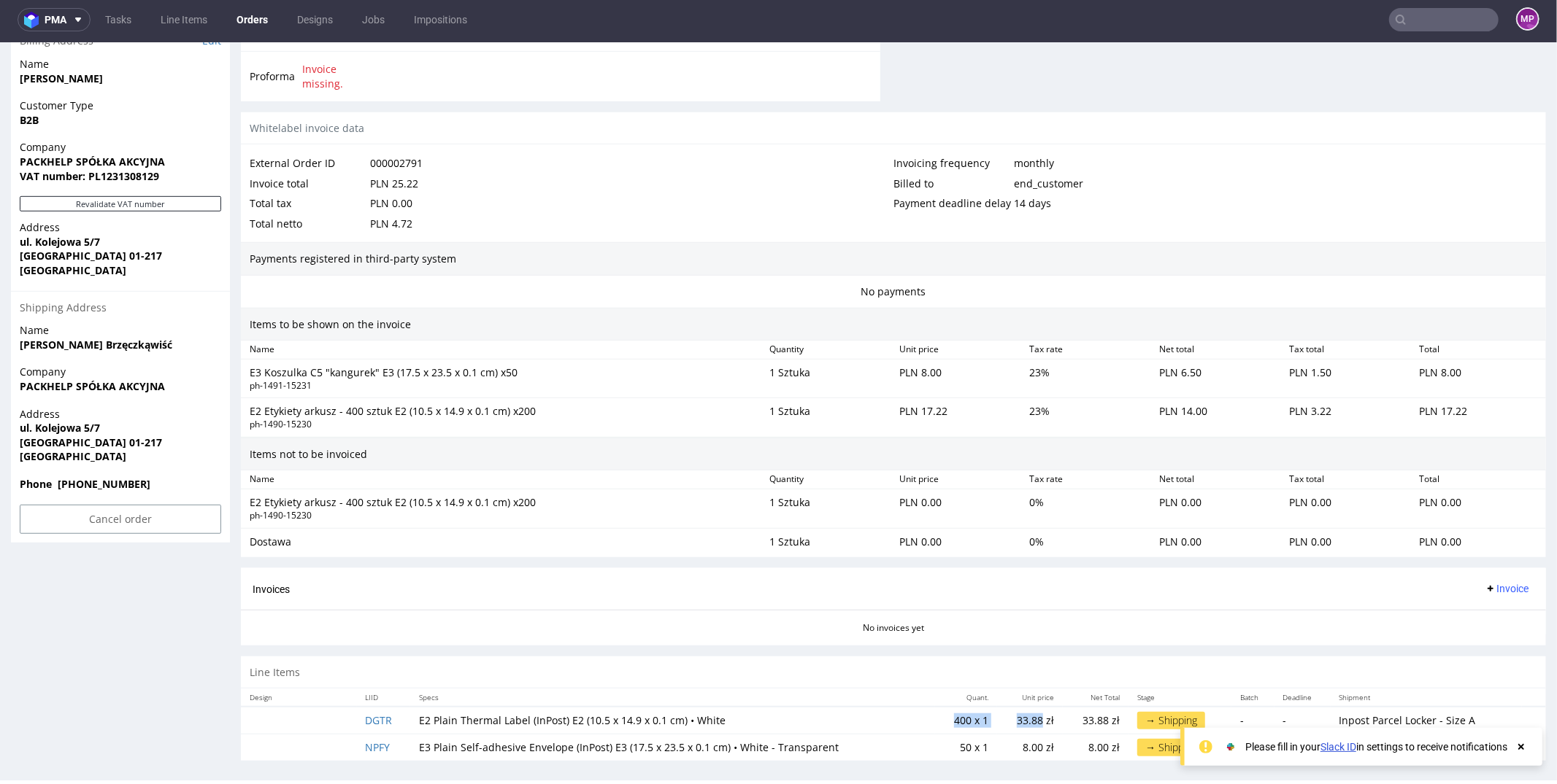
drag, startPoint x: 983, startPoint y: 714, endPoint x: 908, endPoint y: 714, distance: 75.0
click at [909, 714] on tr "DGTR E2 Plain Thermal Label (InPost) E2 (10.5 x 14.9 x 0.1 cm) • White 400 x 1 …" at bounding box center [894, 719] width 1305 height 28
click at [908, 714] on td "E2 Plain Thermal Label (InPost) E2 (10.5 x 14.9 x 0.1 cm) • White" at bounding box center [672, 719] width 525 height 28
drag, startPoint x: 913, startPoint y: 714, endPoint x: 957, endPoint y: 715, distance: 44.0
click at [957, 715] on tr "DGTR E2 Plain Thermal Label (InPost) E2 (10.5 x 14.9 x 0.1 cm) • White 400 x 1 …" at bounding box center [894, 719] width 1305 height 28
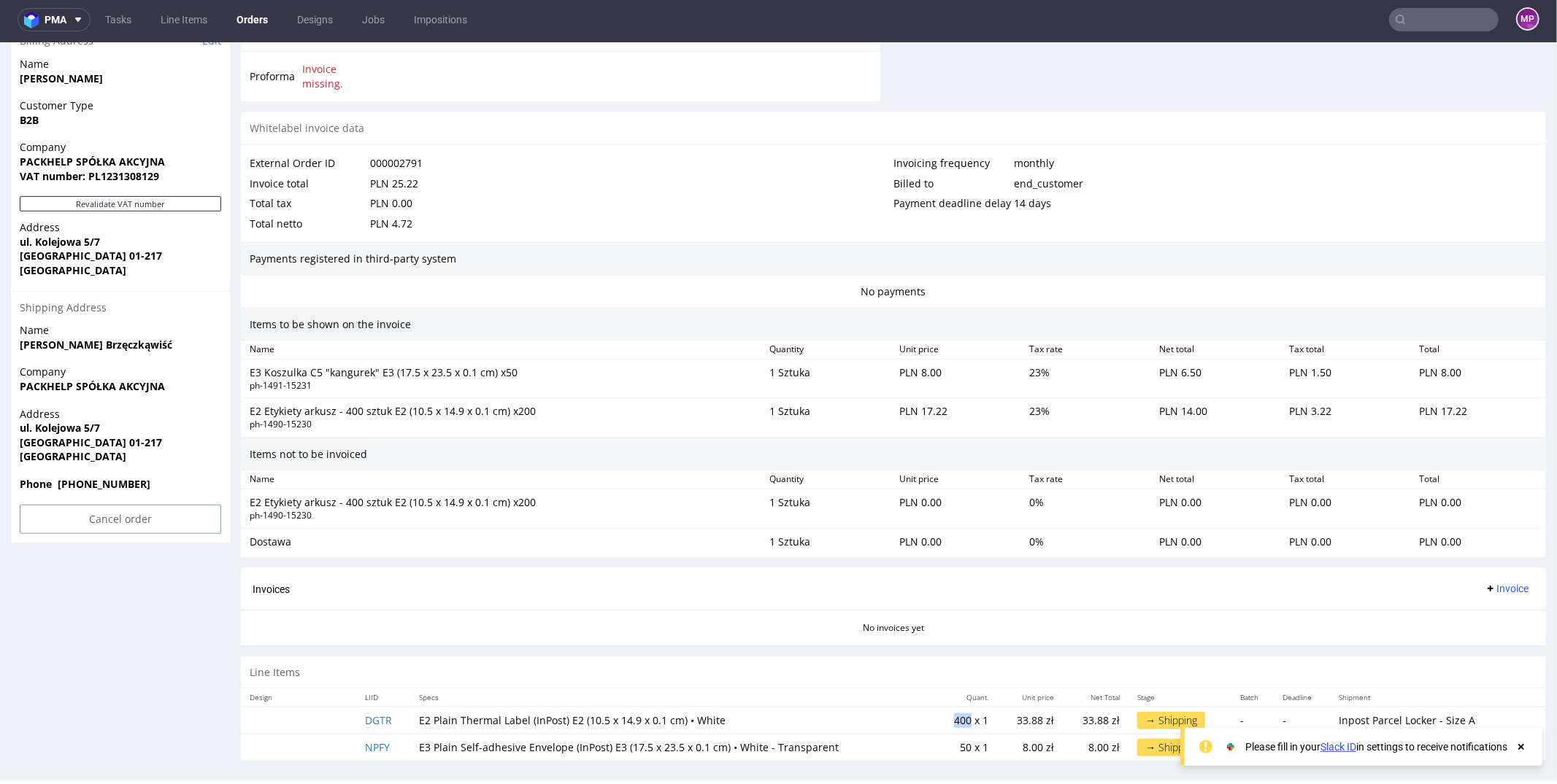
click at [957, 715] on td "400 x 1" at bounding box center [966, 719] width 62 height 28
click at [969, 715] on td "400 x 1" at bounding box center [966, 719] width 62 height 28
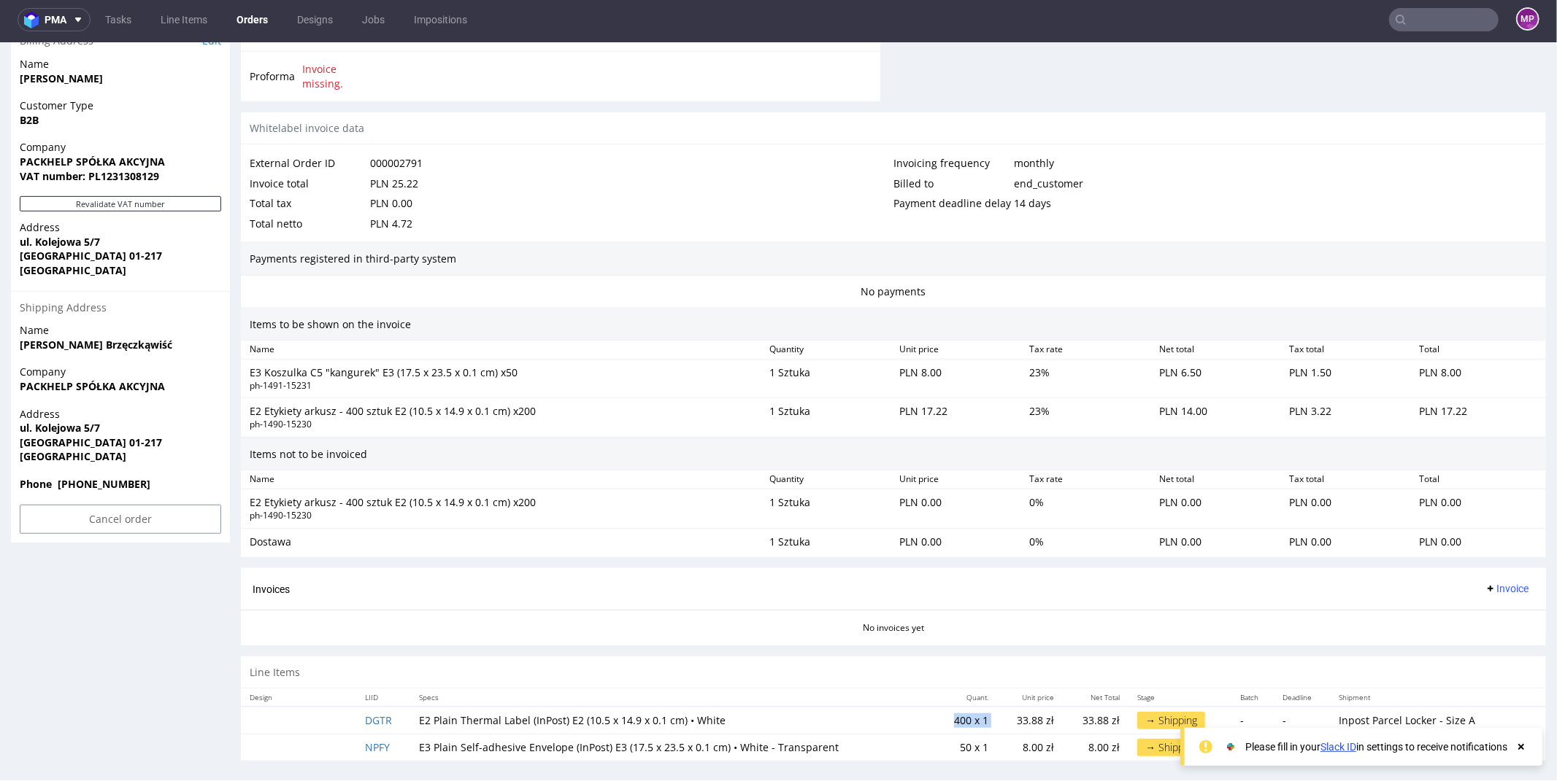
click at [969, 715] on td "400 x 1" at bounding box center [966, 719] width 62 height 28
click at [957, 715] on td "400 x 1" at bounding box center [966, 719] width 62 height 28
drag, startPoint x: 625, startPoint y: 499, endPoint x: 480, endPoint y: 487, distance: 145.5
click at [485, 494] on div "E2 Etykiety arkusz - 400 sztuk E2 (10.5 x 14.9 x 0.1 cm) x200" at bounding box center [503, 501] width 508 height 14
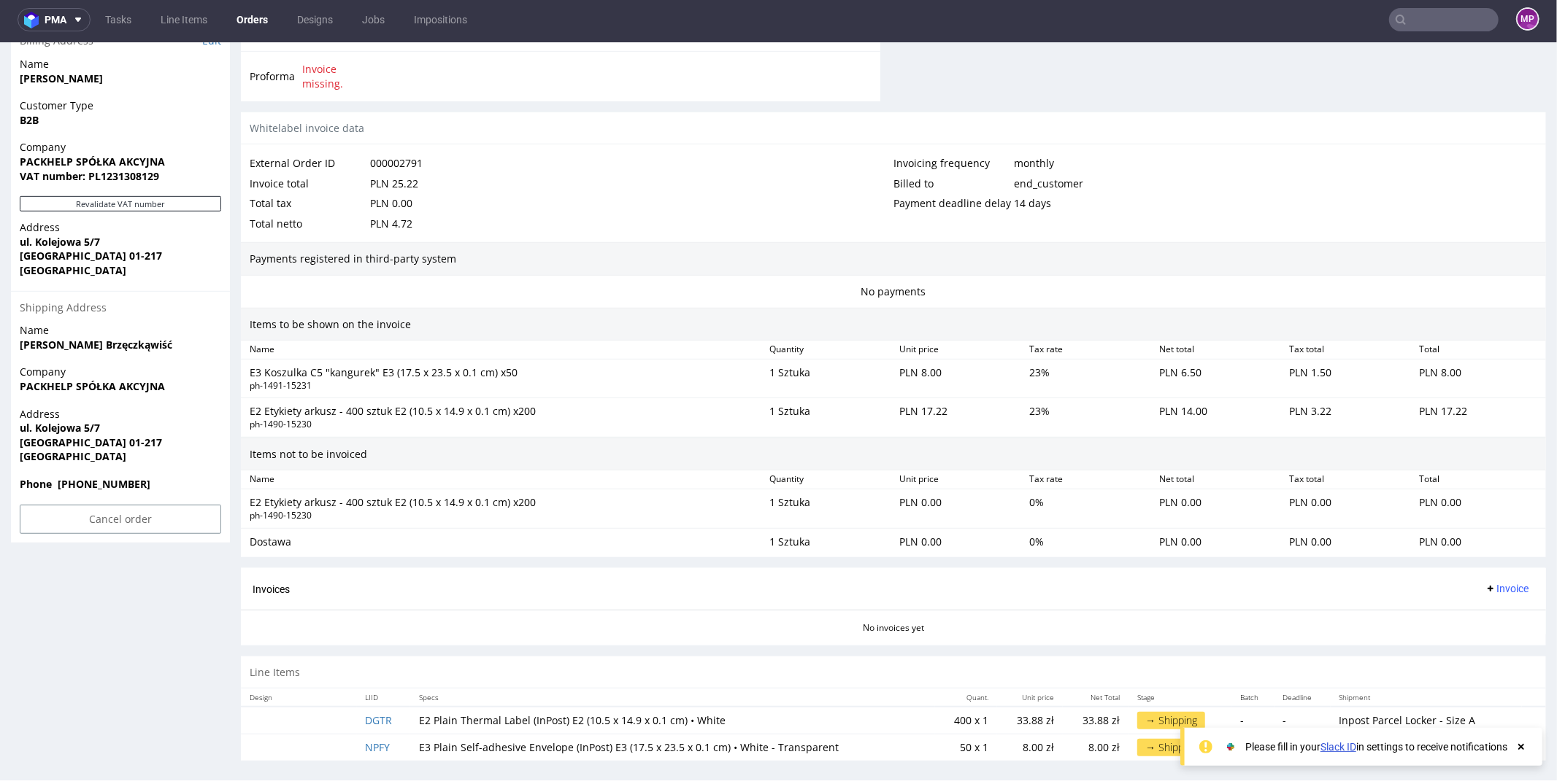
click at [480, 494] on div "E2 Etykiety arkusz - 400 sztuk E2 (10.5 x 14.9 x 0.1 cm) x200" at bounding box center [503, 501] width 508 height 14
click at [582, 494] on div "E2 Etykiety arkusz - 400 sztuk E2 (10.5 x 14.9 x 0.1 cm) x200" at bounding box center [503, 501] width 508 height 14
